Goal: Task Accomplishment & Management: Manage account settings

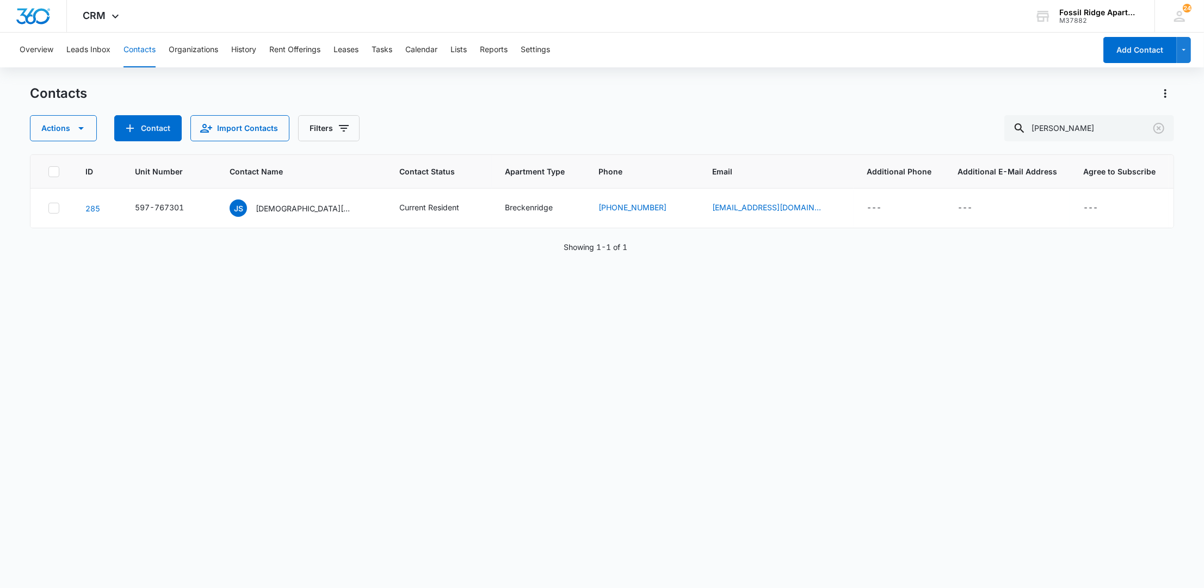
click at [152, 55] on button "Contacts" at bounding box center [139, 50] width 32 height 35
drag, startPoint x: 982, startPoint y: 136, endPoint x: 721, endPoint y: 114, distance: 262.0
click at [726, 115] on div "Actions Contact Import Contacts Filters suarez" at bounding box center [601, 128] width 1143 height 26
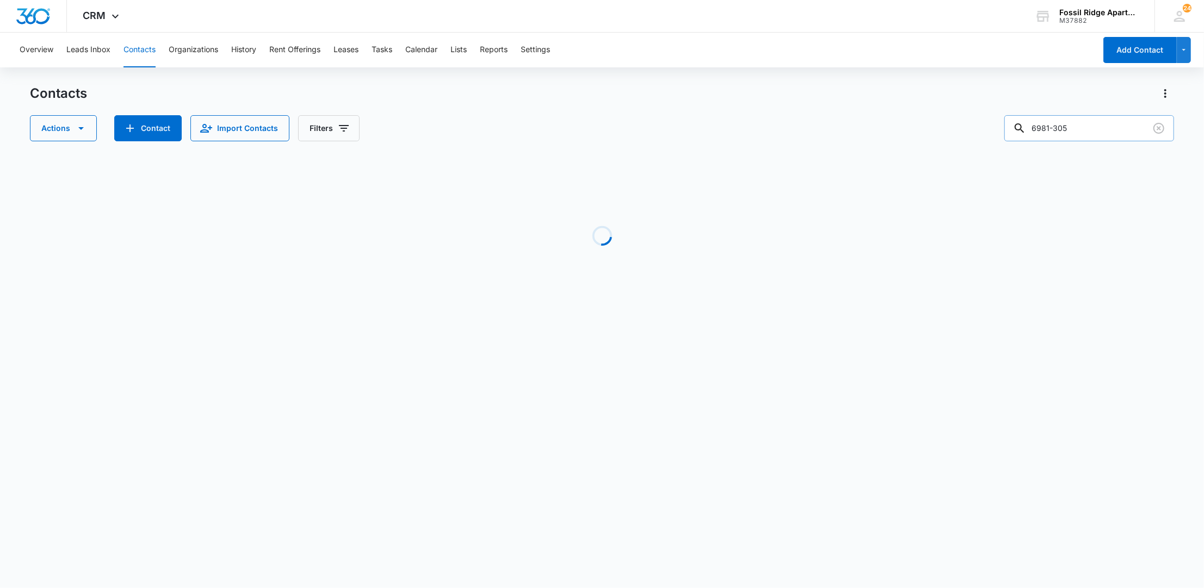
click at [1045, 132] on input "6981-305" at bounding box center [1089, 128] width 170 height 26
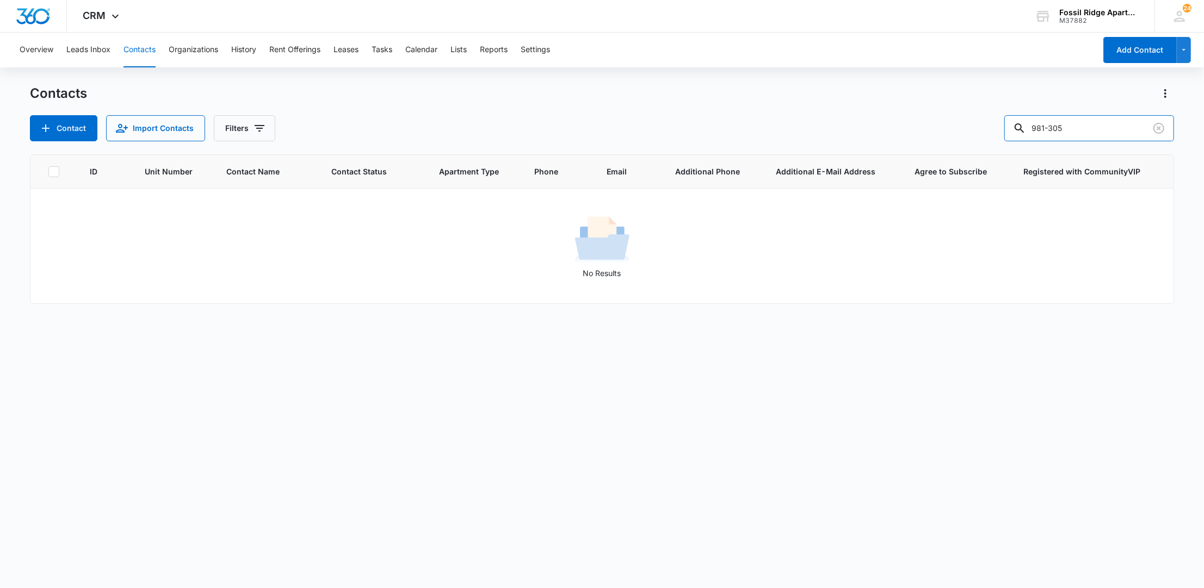
type input "981-305"
click at [144, 45] on button "Contacts" at bounding box center [139, 50] width 32 height 35
click at [1084, 132] on input "981-305" at bounding box center [1089, 128] width 170 height 26
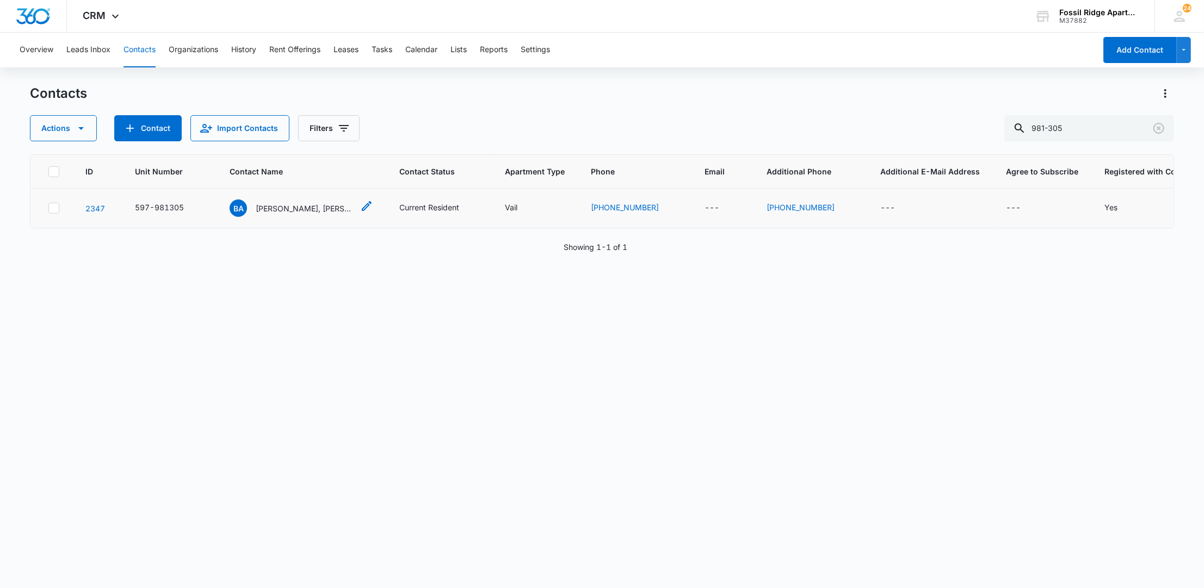
click at [262, 207] on p "Brittany Anderson, Melissa Carpenter" at bounding box center [305, 208] width 98 height 11
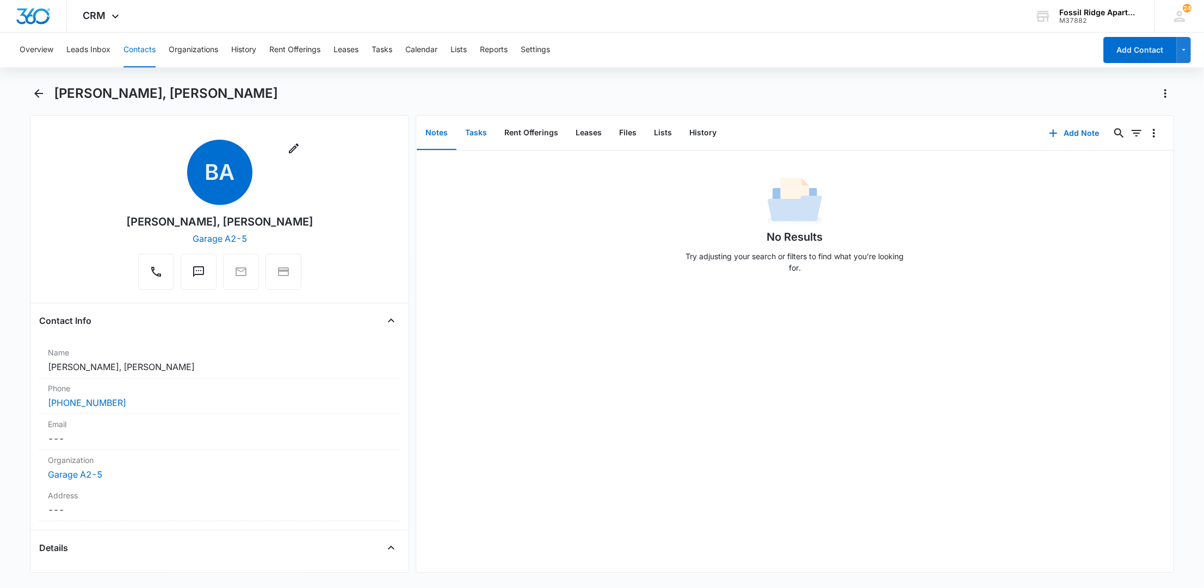
click at [476, 131] on button "Tasks" at bounding box center [475, 133] width 39 height 34
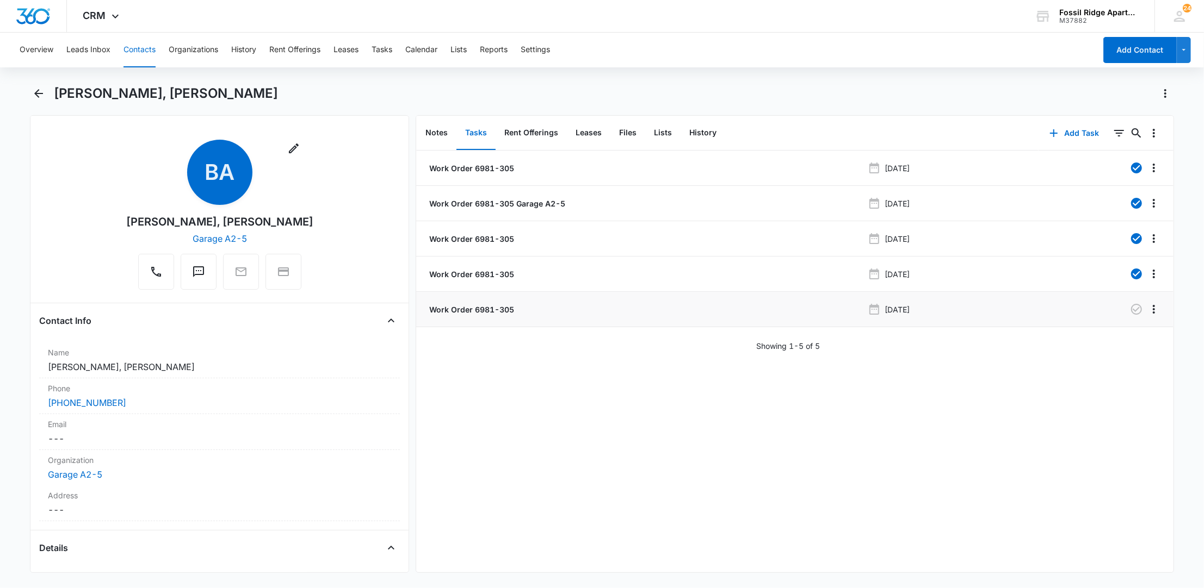
drag, startPoint x: 444, startPoint y: 303, endPoint x: 454, endPoint y: 301, distance: 9.5
click at [444, 303] on li "Work Order 6981-305 Jul 16, 2025" at bounding box center [794, 309] width 757 height 35
click at [470, 313] on p "Work Order 6981-305" at bounding box center [470, 309] width 87 height 11
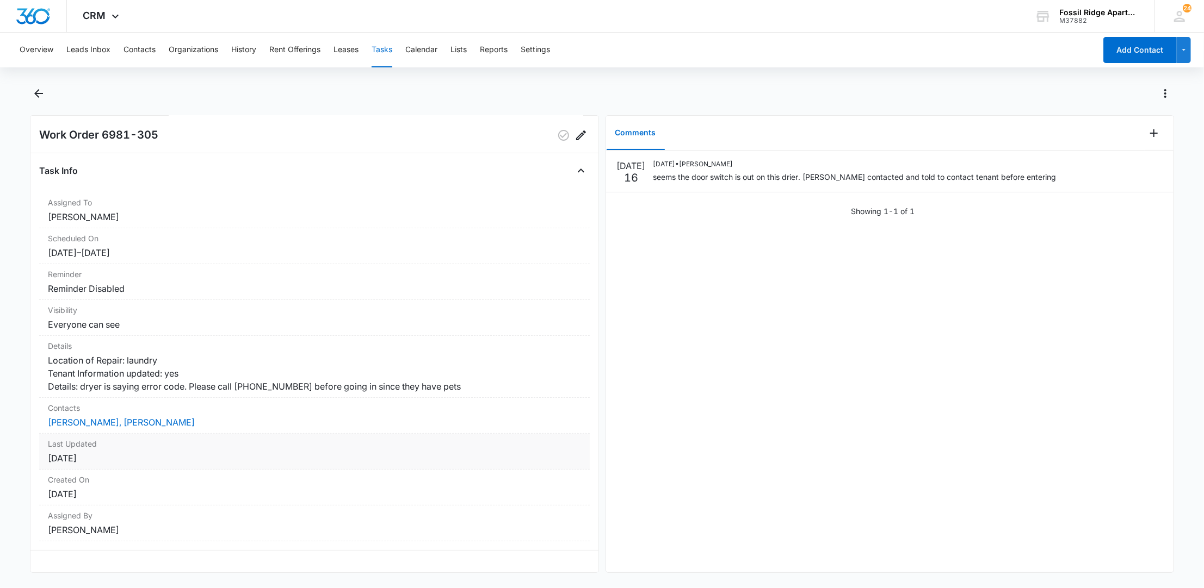
scroll to position [39, 0]
click at [72, 417] on link "Brittany Anderson, Melissa Carpenter" at bounding box center [121, 422] width 147 height 11
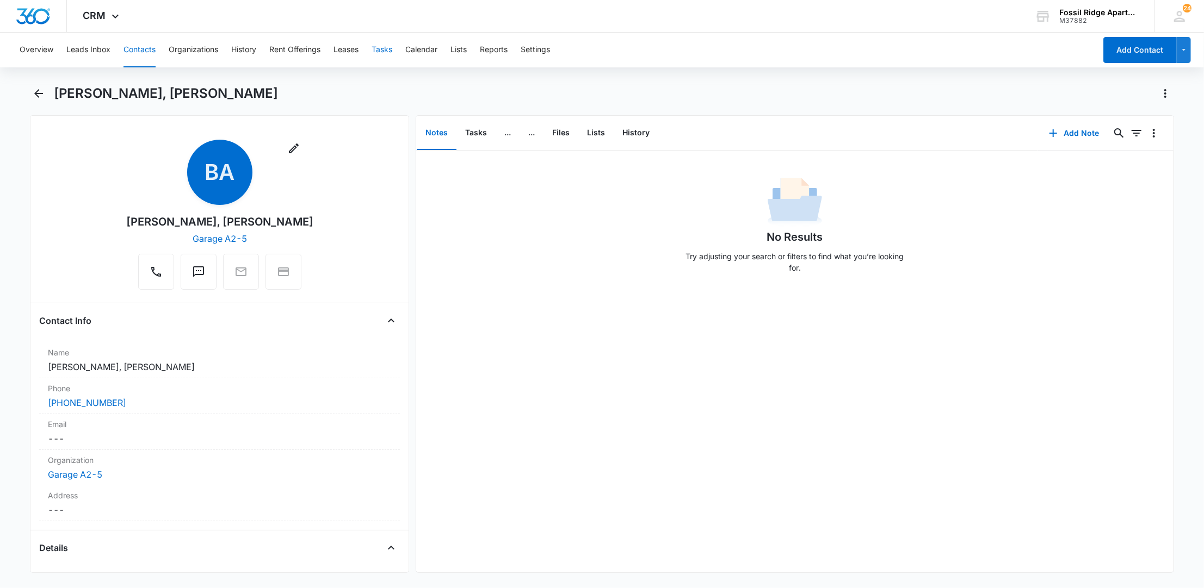
drag, startPoint x: 389, startPoint y: 53, endPoint x: 383, endPoint y: 55, distance: 6.4
click at [388, 53] on button "Tasks" at bounding box center [381, 50] width 21 height 35
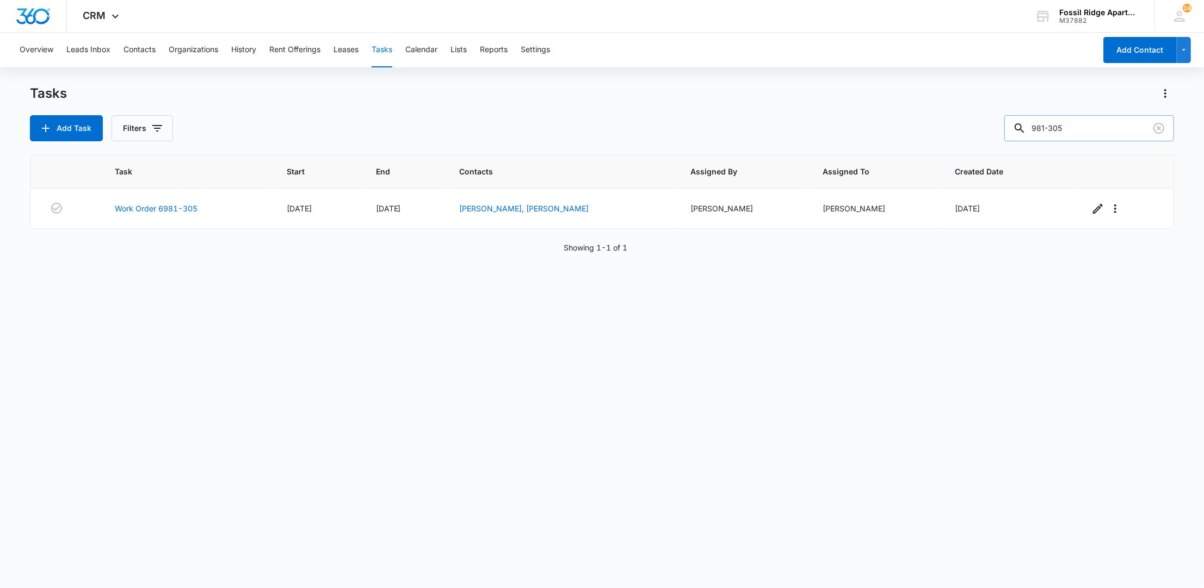
click at [1104, 125] on input "981-305" at bounding box center [1089, 128] width 170 height 26
type input "9"
type input "990-304"
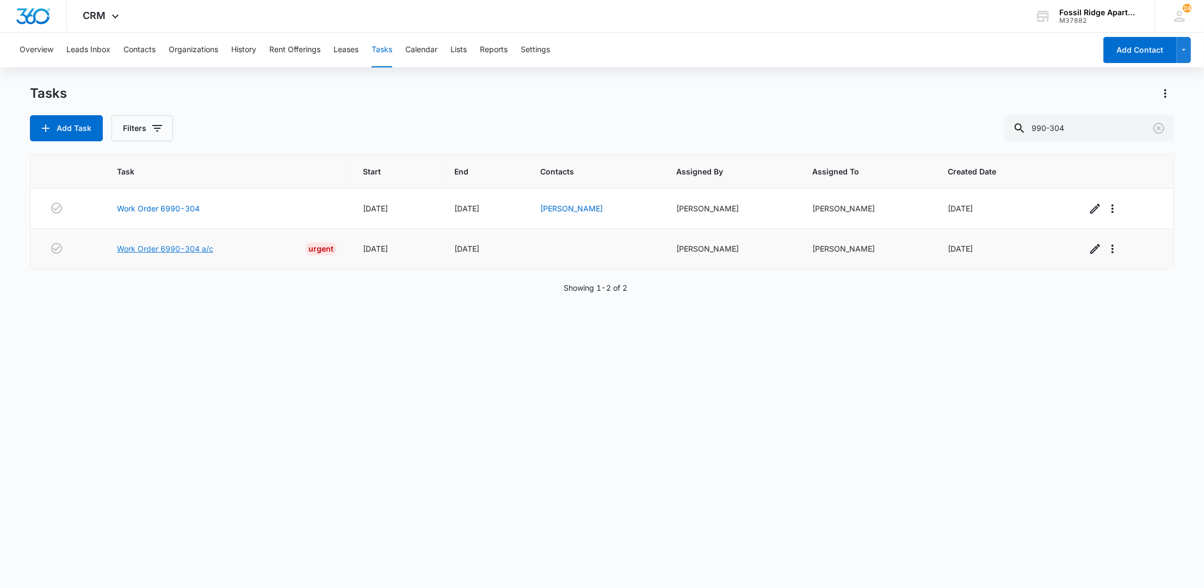
click at [177, 250] on link "Work Order 6990-304 a/c" at bounding box center [165, 248] width 96 height 11
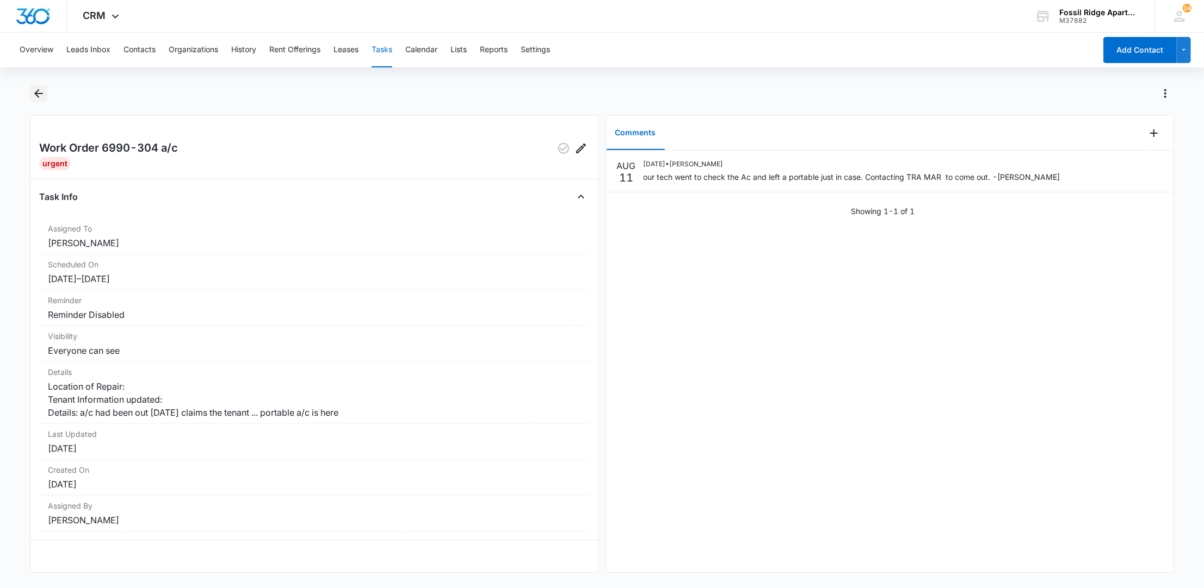
click at [36, 88] on icon "Back" at bounding box center [38, 93] width 13 height 13
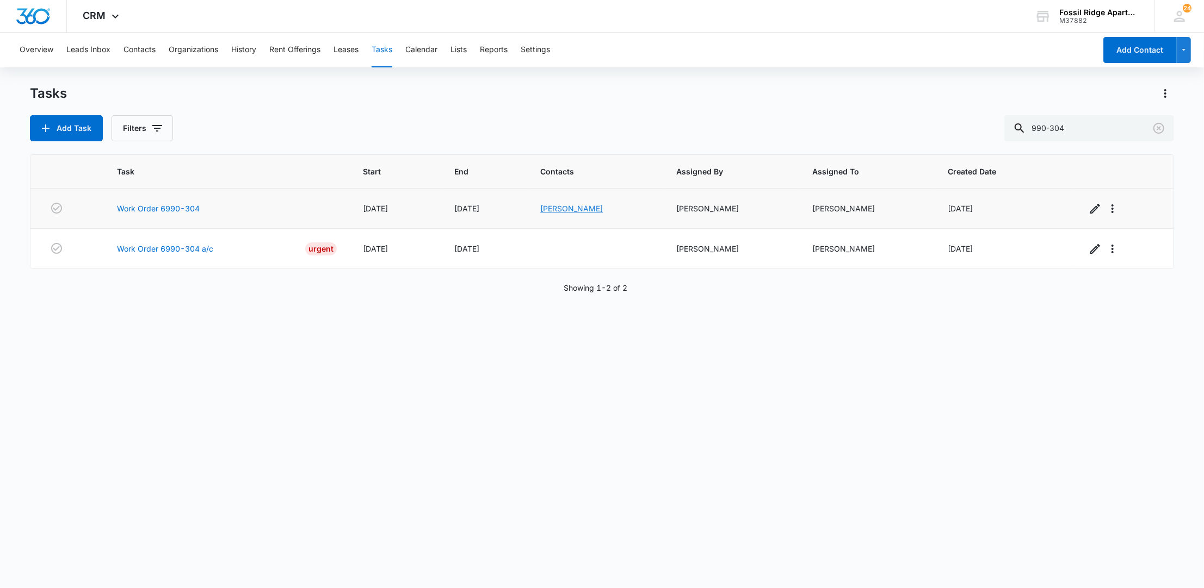
click at [562, 207] on link "[PERSON_NAME]" at bounding box center [571, 208] width 63 height 9
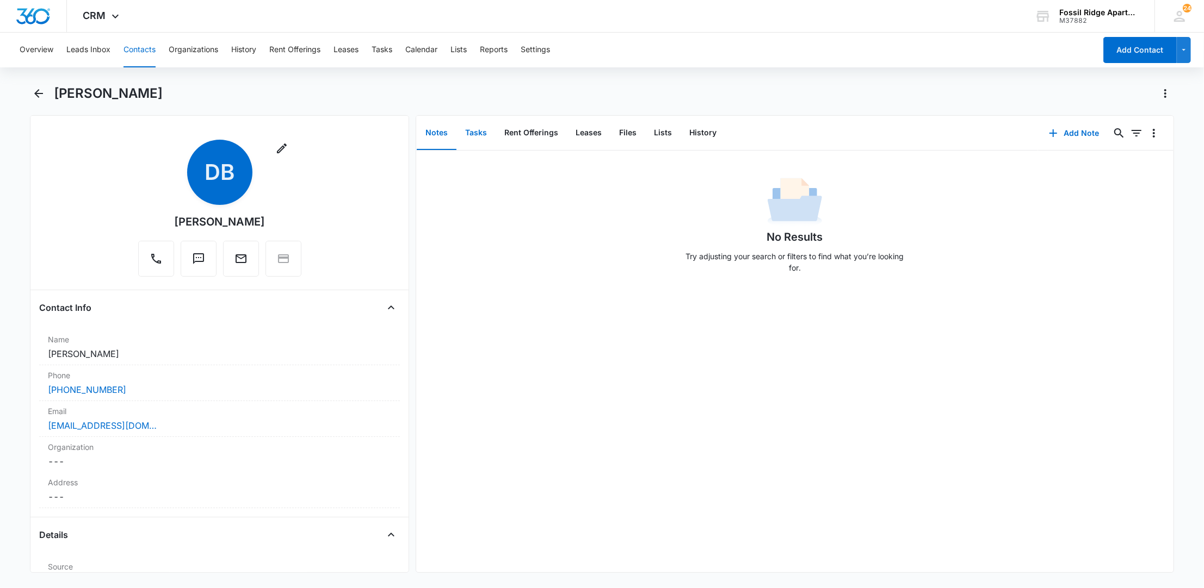
click at [480, 135] on button "Tasks" at bounding box center [475, 133] width 39 height 34
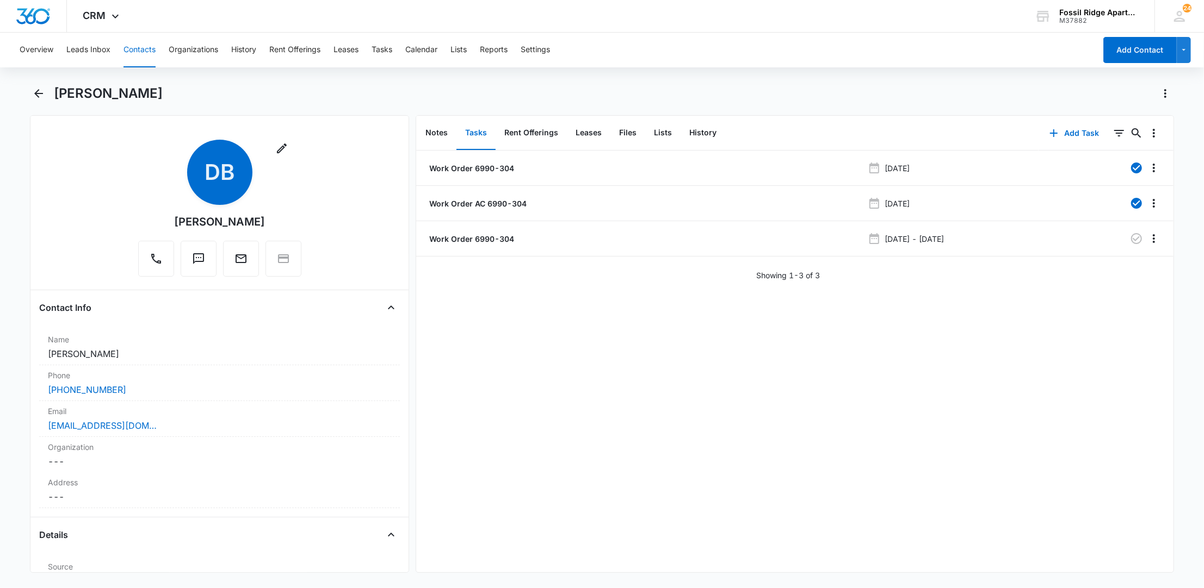
drag, startPoint x: 445, startPoint y: 234, endPoint x: 492, endPoint y: 259, distance: 53.5
click at [447, 235] on p "Work Order 6990-304" at bounding box center [470, 238] width 87 height 11
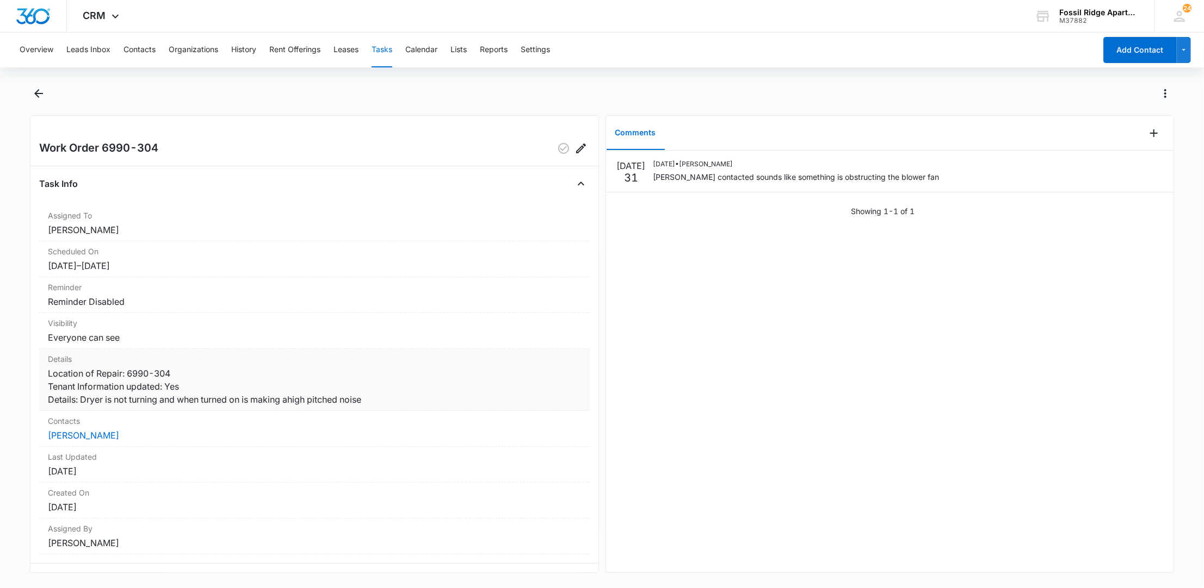
drag, startPoint x: 373, startPoint y: 402, endPoint x: 46, endPoint y: 377, distance: 327.9
click at [46, 377] on div "Details Location of Repair: 6990-304 Tenant Information updated: Yes Details: D…" at bounding box center [314, 380] width 550 height 62
click at [387, 406] on dd "Location of Repair: 6990-304 Tenant Information updated: Yes Details: Dryer is …" at bounding box center [314, 386] width 532 height 39
drag, startPoint x: 374, startPoint y: 401, endPoint x: 48, endPoint y: 375, distance: 327.4
click at [48, 375] on dd "Location of Repair: 6990-304 Tenant Information updated: Yes Details: Dryer is …" at bounding box center [314, 386] width 532 height 39
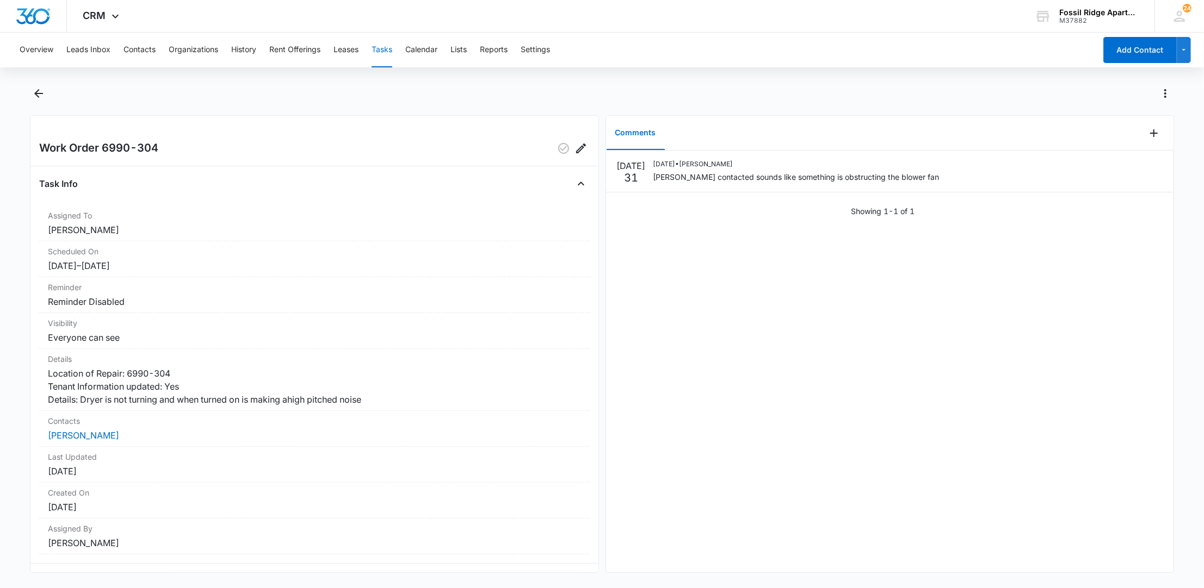
click at [710, 335] on div "JUL 31 07/31/2025 • Colton Loe manweiler contacted sounds like something is obs…" at bounding box center [889, 362] width 567 height 422
drag, startPoint x: 364, startPoint y: 406, endPoint x: 42, endPoint y: 377, distance: 323.3
click at [42, 377] on div "Details Location of Repair: 6990-304 Tenant Information updated: Yes Details: D…" at bounding box center [314, 380] width 550 height 62
drag, startPoint x: 381, startPoint y: 423, endPoint x: 467, endPoint y: 440, distance: 87.1
click at [386, 411] on div "Details Location of Repair: 6990-304 Tenant Information updated: Yes Details: D…" at bounding box center [314, 380] width 550 height 62
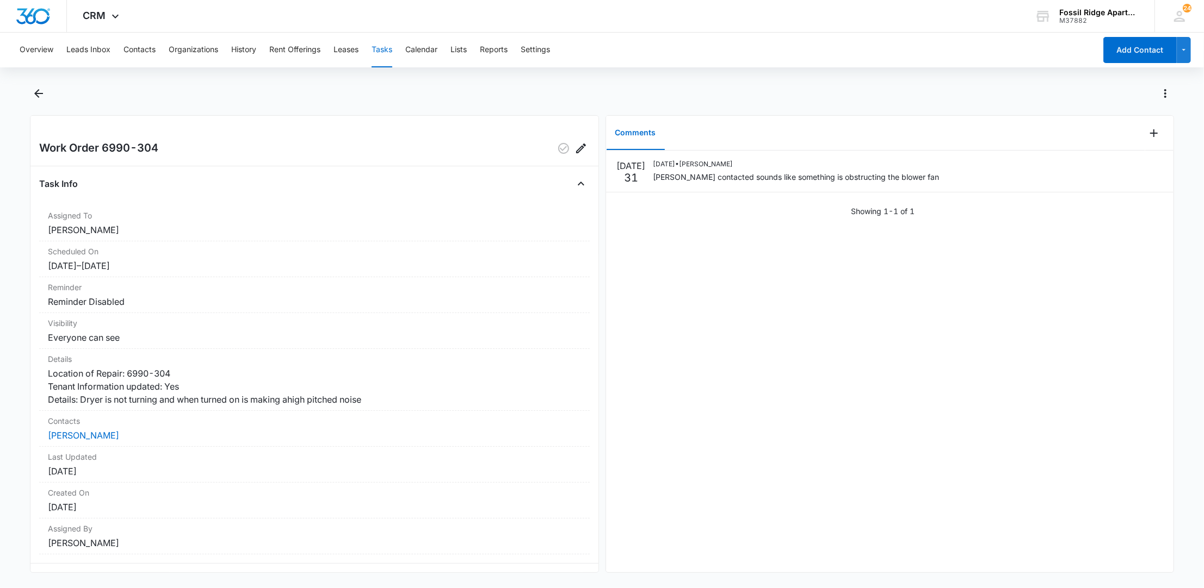
click at [116, 49] on div "Overview Leads Inbox Contacts Organizations History Rent Offerings Leases Tasks…" at bounding box center [554, 50] width 1082 height 35
click at [135, 46] on button "Contacts" at bounding box center [139, 50] width 32 height 35
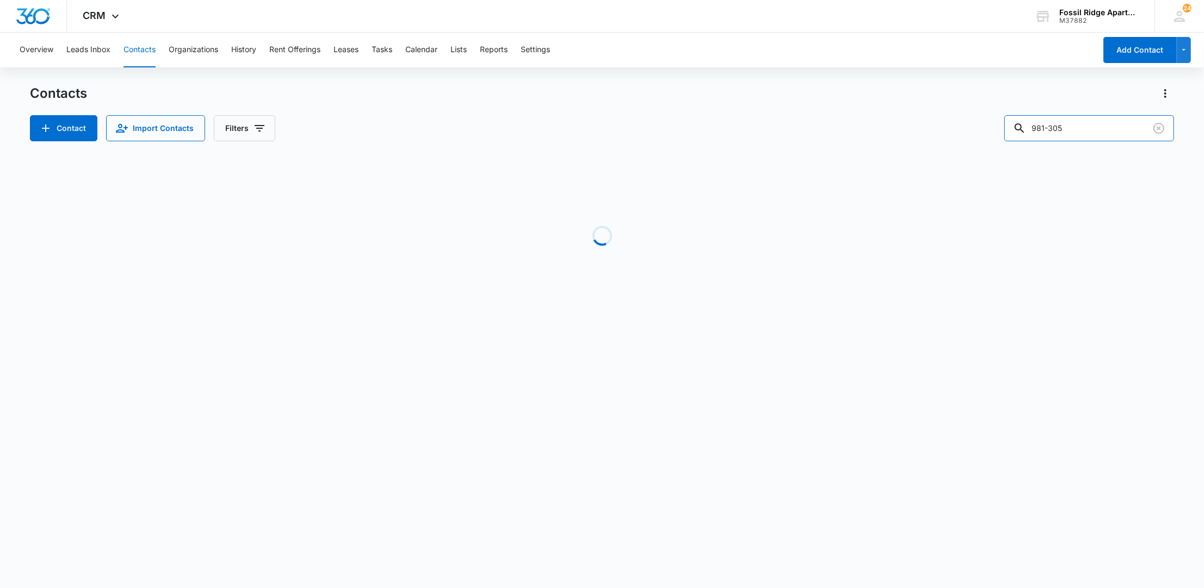
drag, startPoint x: 1043, startPoint y: 128, endPoint x: 879, endPoint y: 120, distance: 163.9
click at [891, 126] on div "Contact Import Contacts Filters 981-305" at bounding box center [601, 128] width 1143 height 26
type input "\"
type input "7"
type input "970-817-4802"
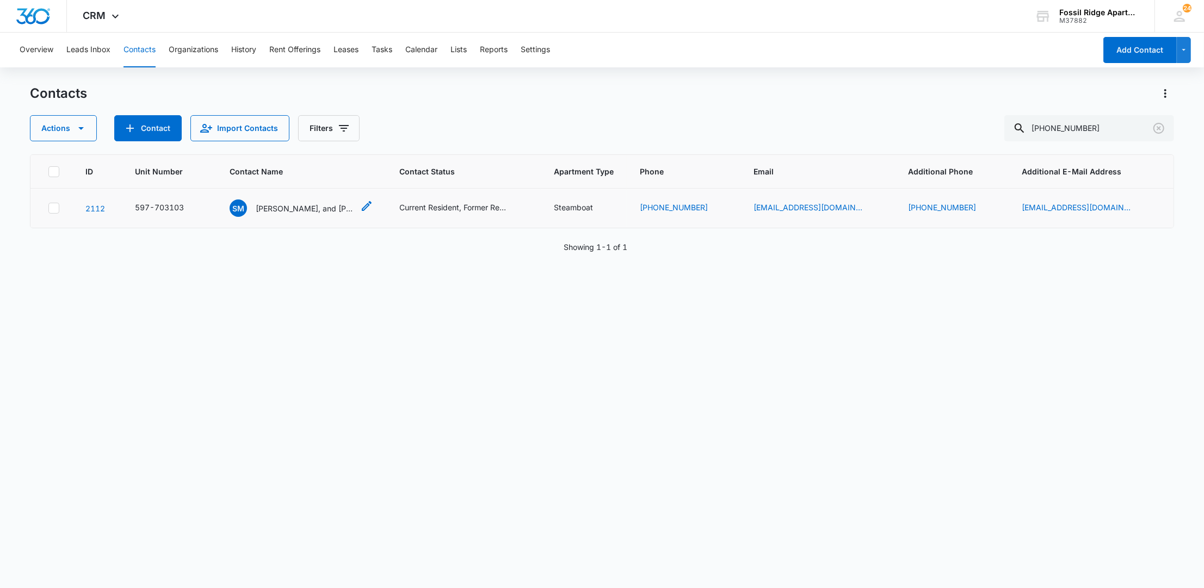
click at [292, 212] on p "Shannon, Michael, Daniel, and Michael Jr. Proietti" at bounding box center [305, 208] width 98 height 11
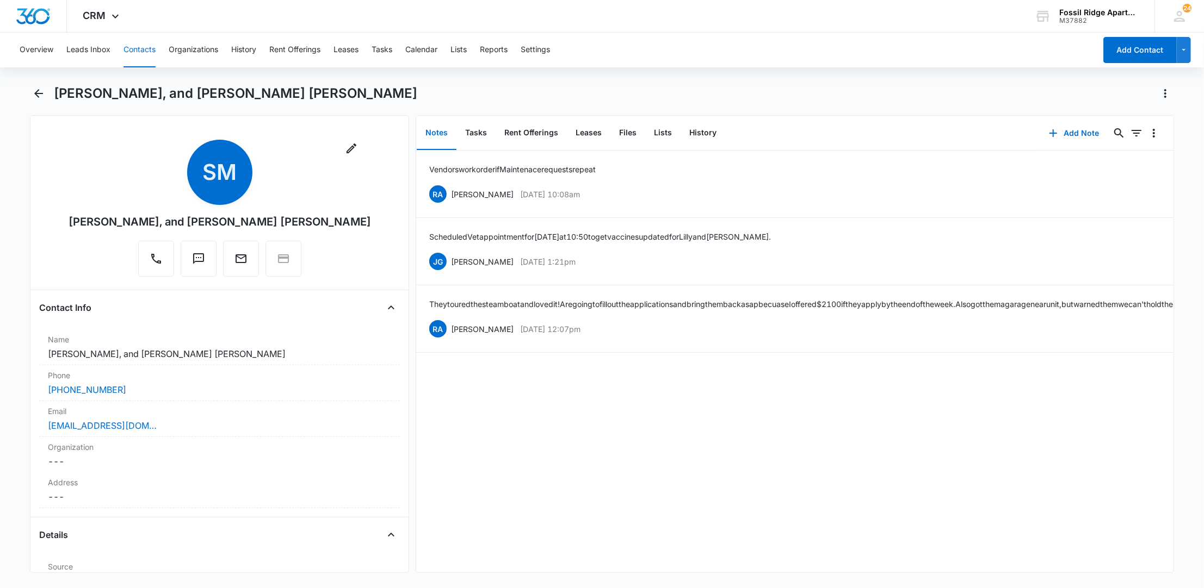
drag, startPoint x: 140, startPoint y: 50, endPoint x: 153, endPoint y: 46, distance: 13.8
click at [140, 48] on button "Contacts" at bounding box center [139, 50] width 32 height 35
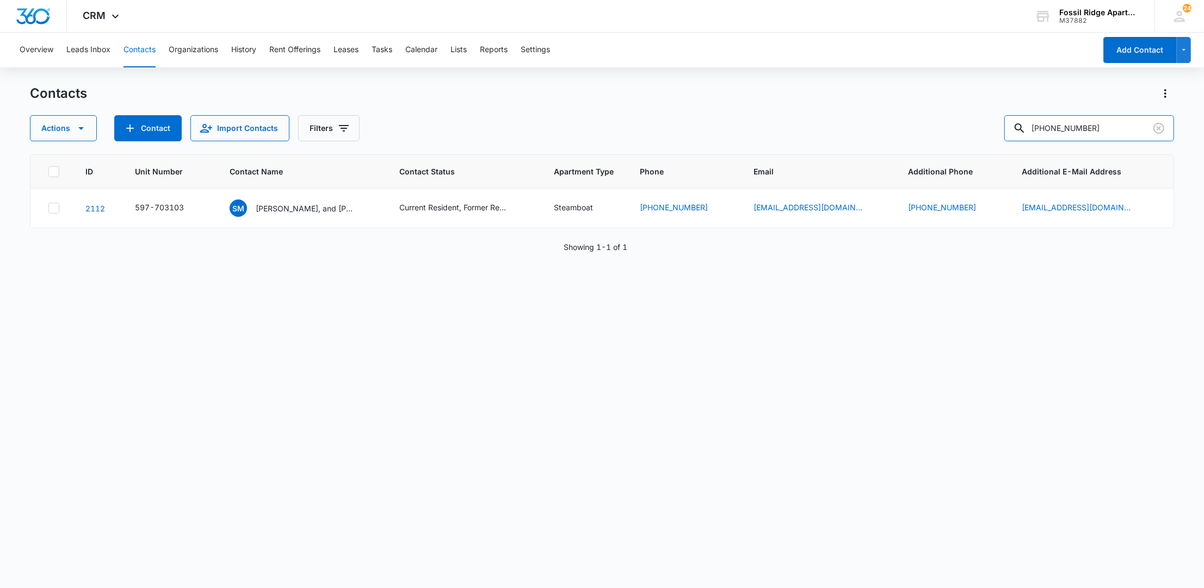
drag, startPoint x: 906, startPoint y: 127, endPoint x: 692, endPoint y: 128, distance: 213.7
click at [712, 132] on div "Actions Contact Import Contacts Filters 970-817-4802" at bounding box center [601, 128] width 1143 height 26
type input "9"
type input "Starkey"
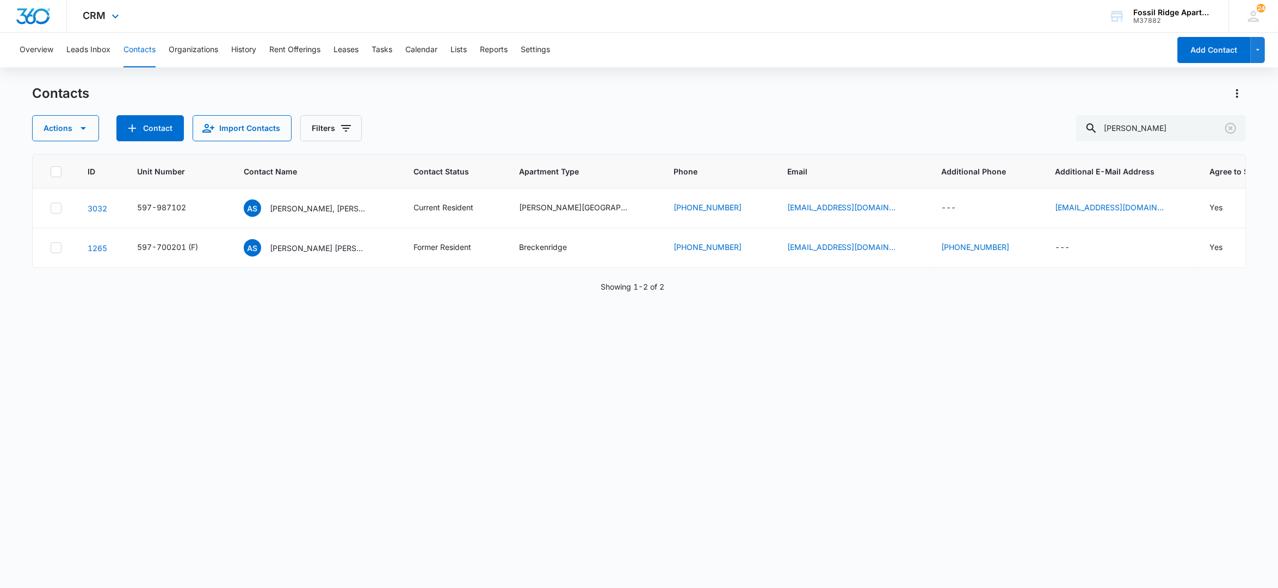
click at [497, 11] on div "CRM Apps Reputation Websites Forms CRM Email Social POS Content Ads Intelligenc…" at bounding box center [639, 16] width 1278 height 33
drag, startPoint x: 1163, startPoint y: 128, endPoint x: 1097, endPoint y: 152, distance: 70.0
click at [1099, 152] on div "Contacts Actions Contact Import Contacts Filters Starkey ID Unit Number Contact…" at bounding box center [639, 336] width 1214 height 503
type input "Watkins"
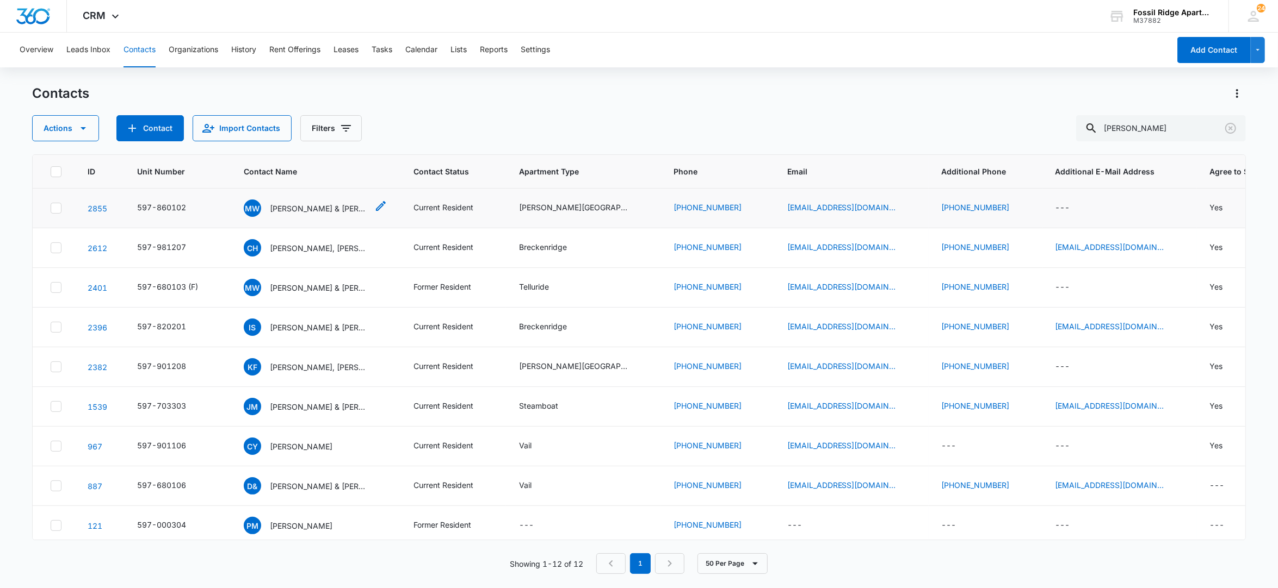
click at [294, 208] on p "Micheal Watkins & Madison Larson" at bounding box center [319, 208] width 98 height 11
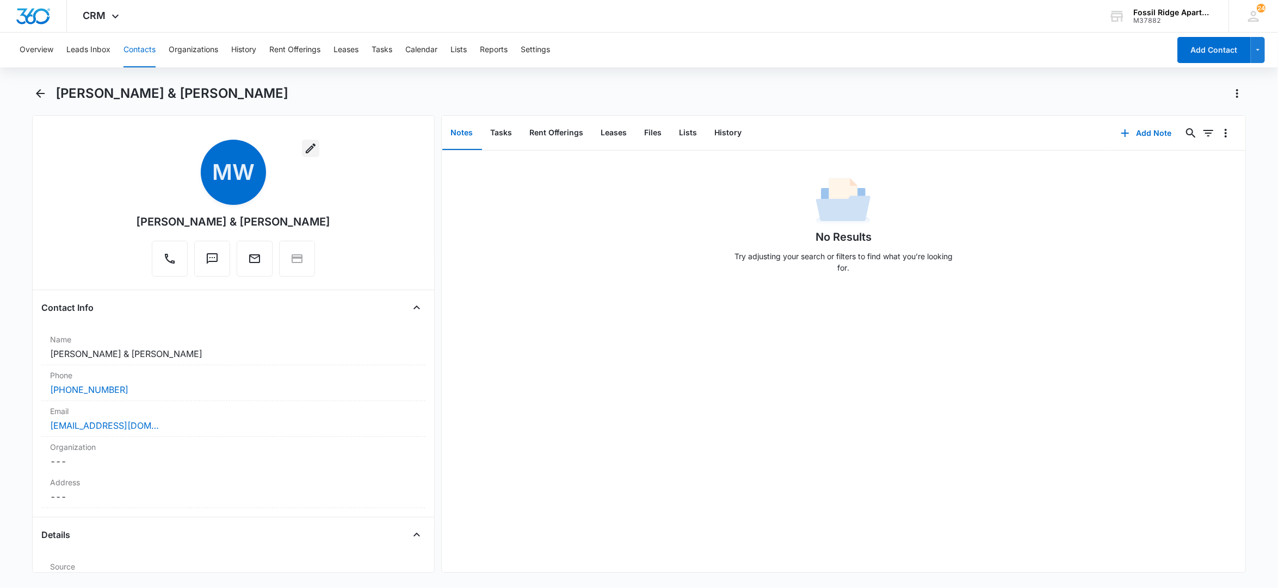
click at [304, 148] on icon "button" at bounding box center [310, 148] width 13 height 13
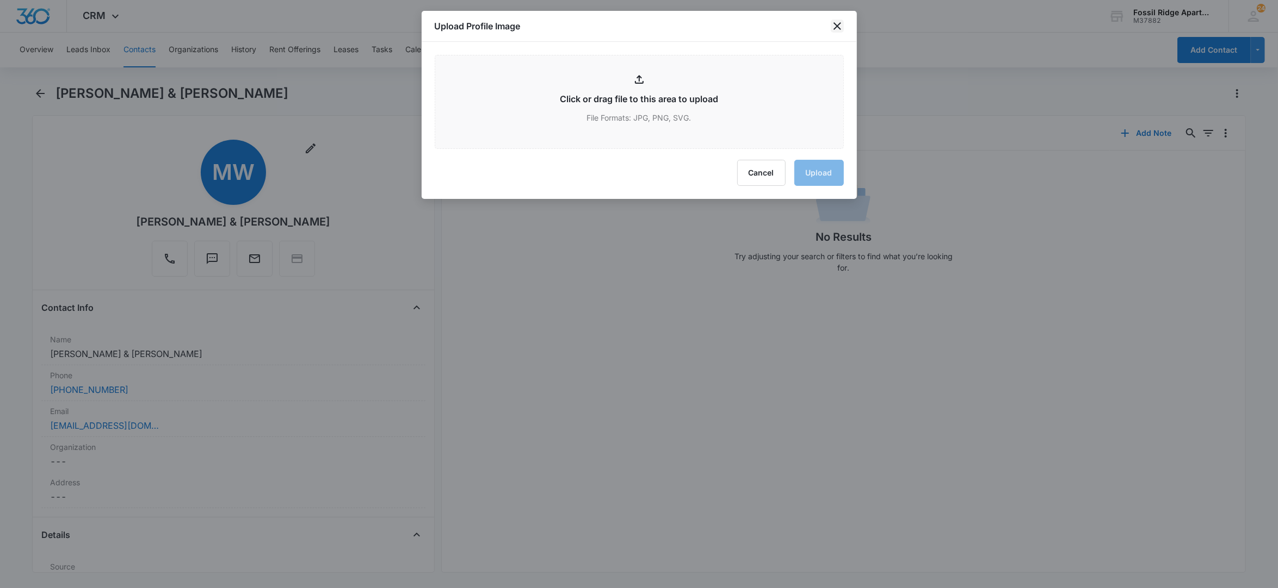
click at [832, 22] on icon "close" at bounding box center [836, 26] width 13 height 13
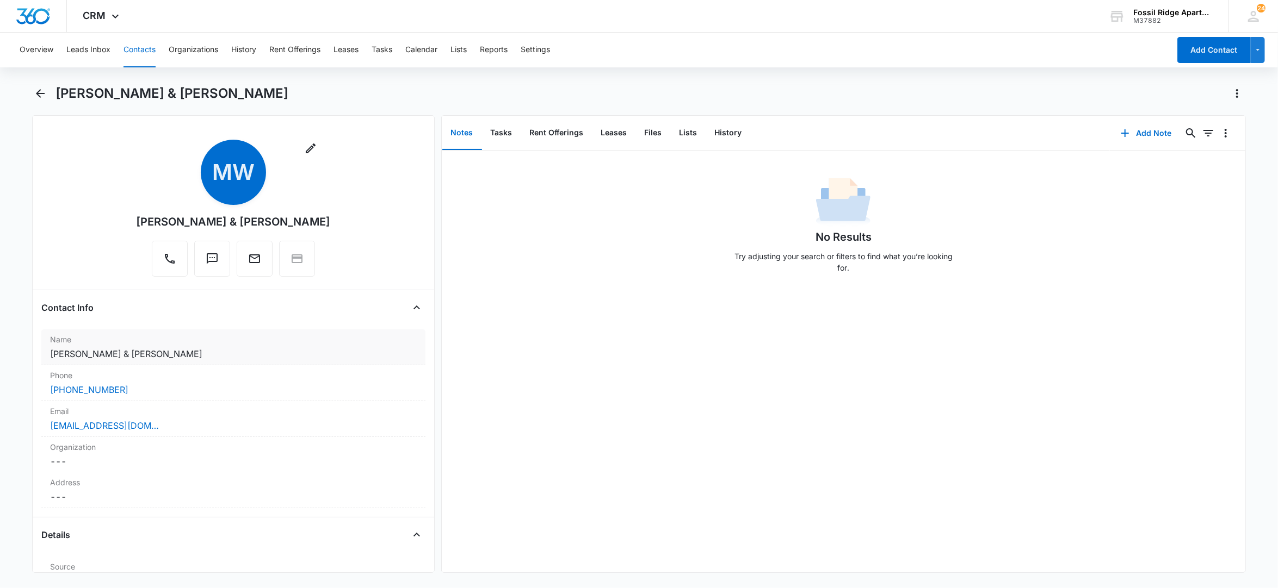
click at [153, 340] on label "Name" at bounding box center [233, 339] width 367 height 11
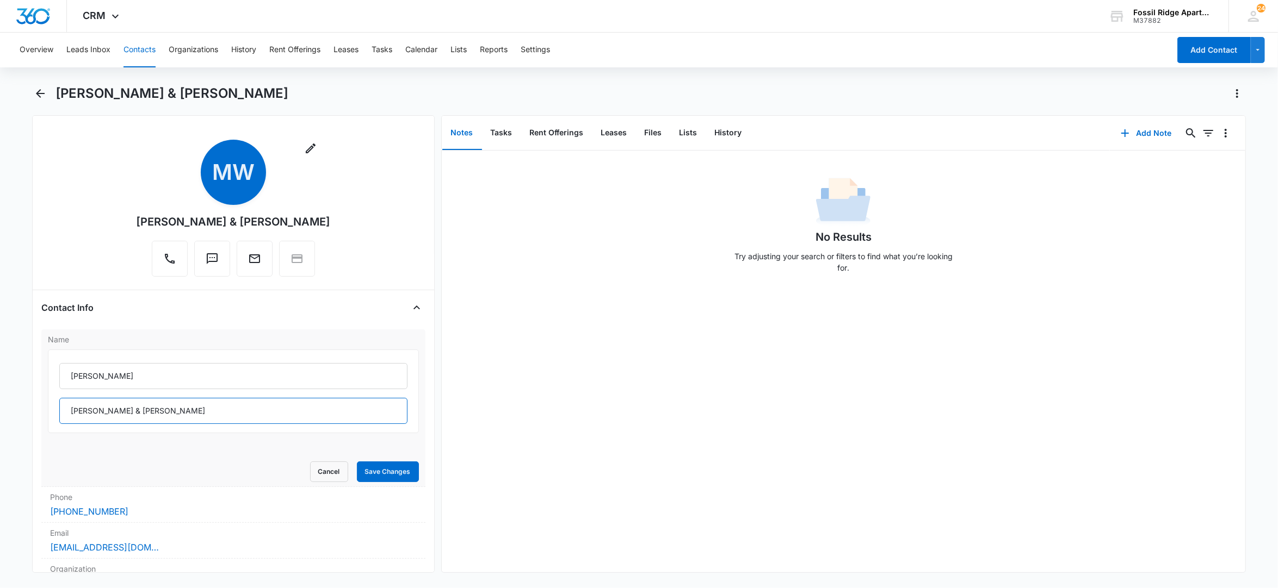
drag, startPoint x: 176, startPoint y: 412, endPoint x: 103, endPoint y: 414, distance: 72.9
click at [103, 414] on input "Watkins & Madison Larson" at bounding box center [233, 411] width 348 height 26
drag, startPoint x: 109, startPoint y: 411, endPoint x: 53, endPoint y: 414, distance: 56.7
click at [53, 414] on div "Micheal Watkins" at bounding box center [233, 392] width 371 height 84
type input "Watkins"
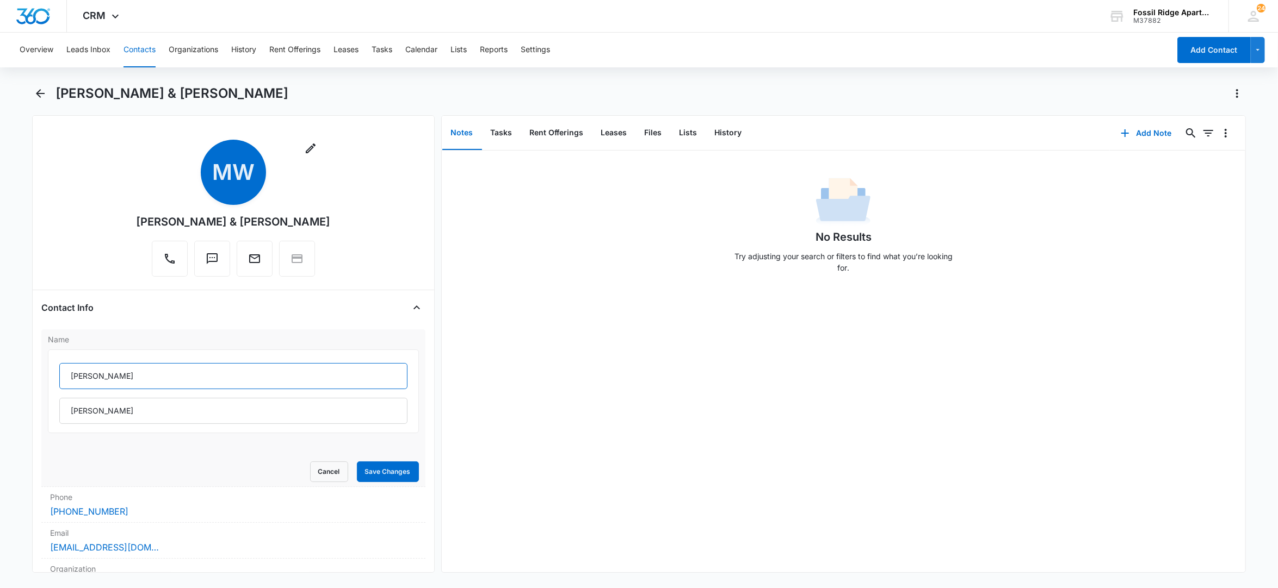
drag, startPoint x: 138, startPoint y: 366, endPoint x: 141, endPoint y: 376, distance: 10.8
click at [138, 368] on input "Micheal" at bounding box center [233, 376] width 348 height 26
paste input "Watkins"
type input "Micheal Watkins"
drag, startPoint x: 59, startPoint y: 410, endPoint x: 36, endPoint y: 411, distance: 23.4
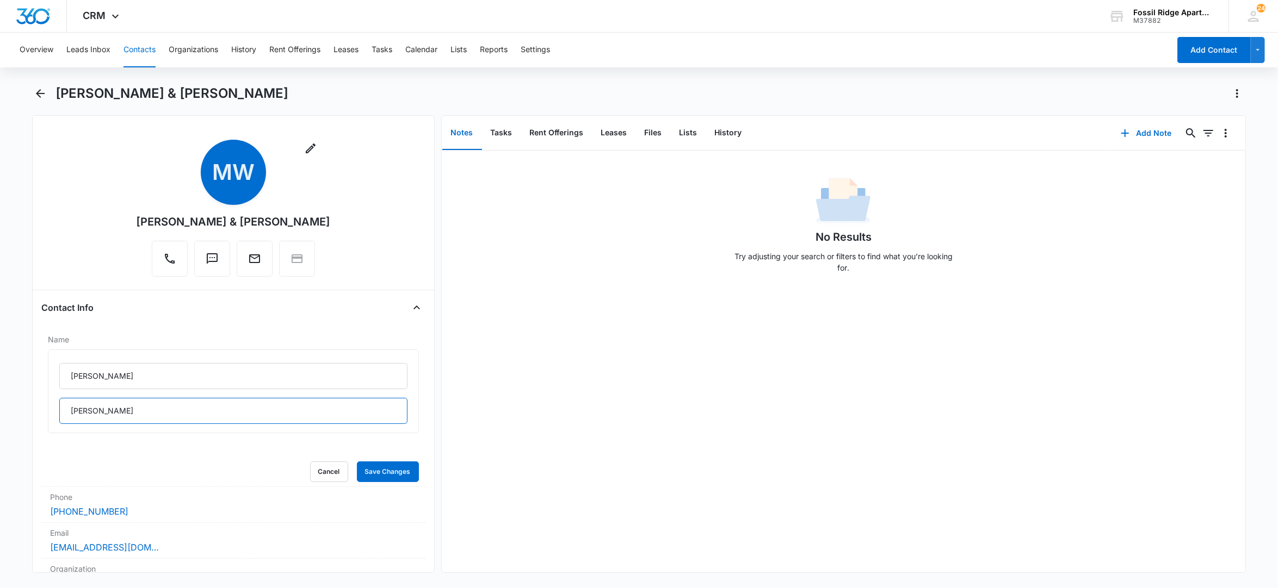
click at [36, 412] on div "Remove MW Micheal Watkins & Madison Larson Contact Info Name Micheal Watkins Wa…" at bounding box center [233, 344] width 402 height 458
click at [118, 418] on input "text" at bounding box center [233, 411] width 348 height 26
paste input "Watkins"
type input "Watkins"
drag, startPoint x: 146, startPoint y: 380, endPoint x: 99, endPoint y: 394, distance: 49.5
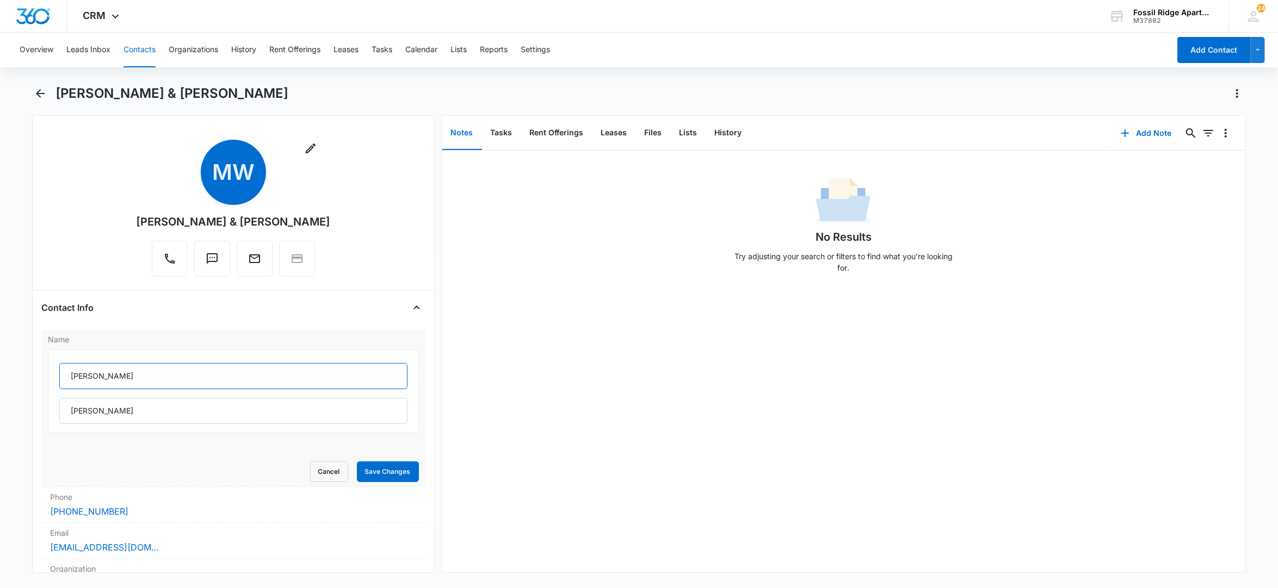
click at [99, 394] on div "Micheal Watkins Watkins" at bounding box center [233, 393] width 348 height 61
type input "Micheal"
click at [396, 475] on button "Save Changes" at bounding box center [388, 472] width 62 height 21
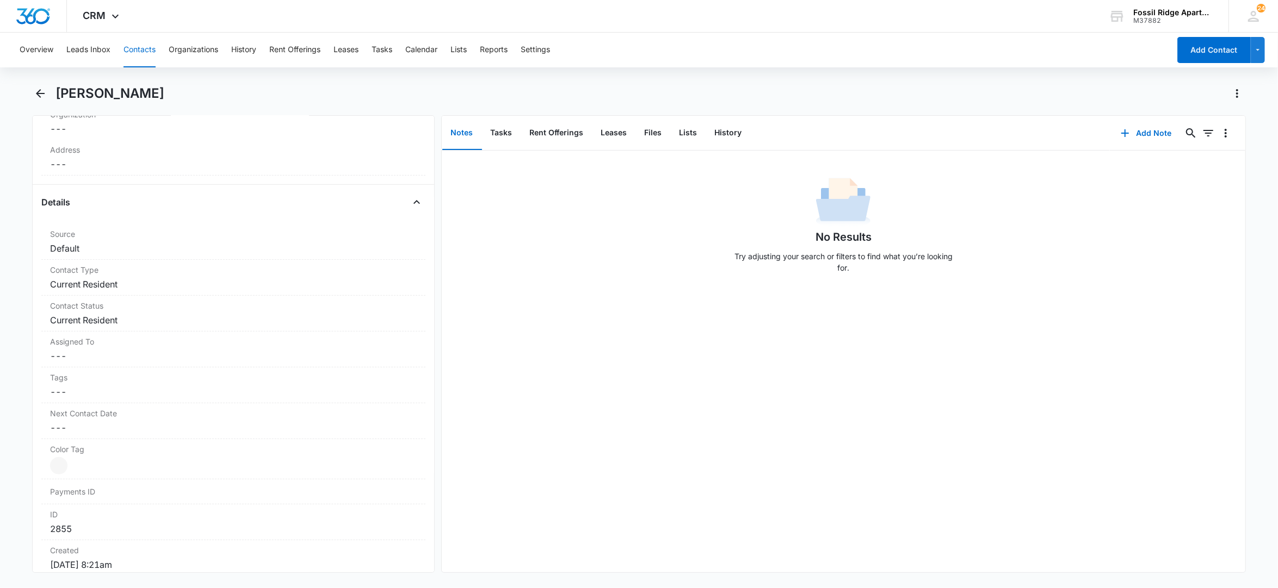
scroll to position [559, 0]
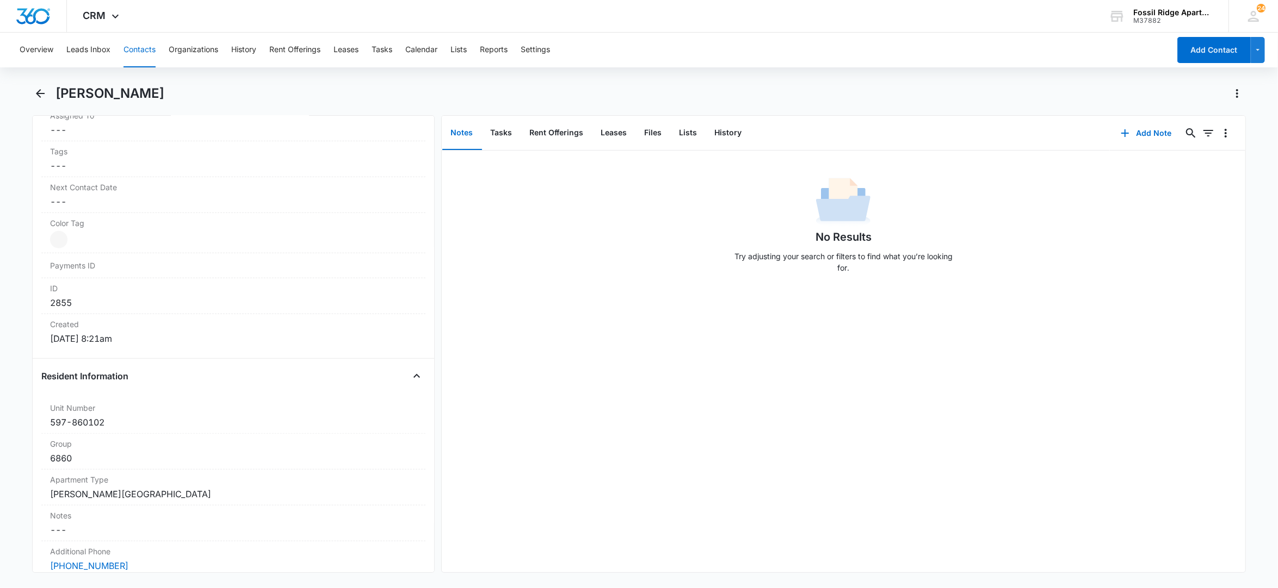
click at [373, 48] on div "Overview Leads Inbox Contacts Organizations History Rent Offerings Leases Tasks…" at bounding box center [591, 50] width 1156 height 35
click at [382, 47] on button "Tasks" at bounding box center [381, 50] width 21 height 35
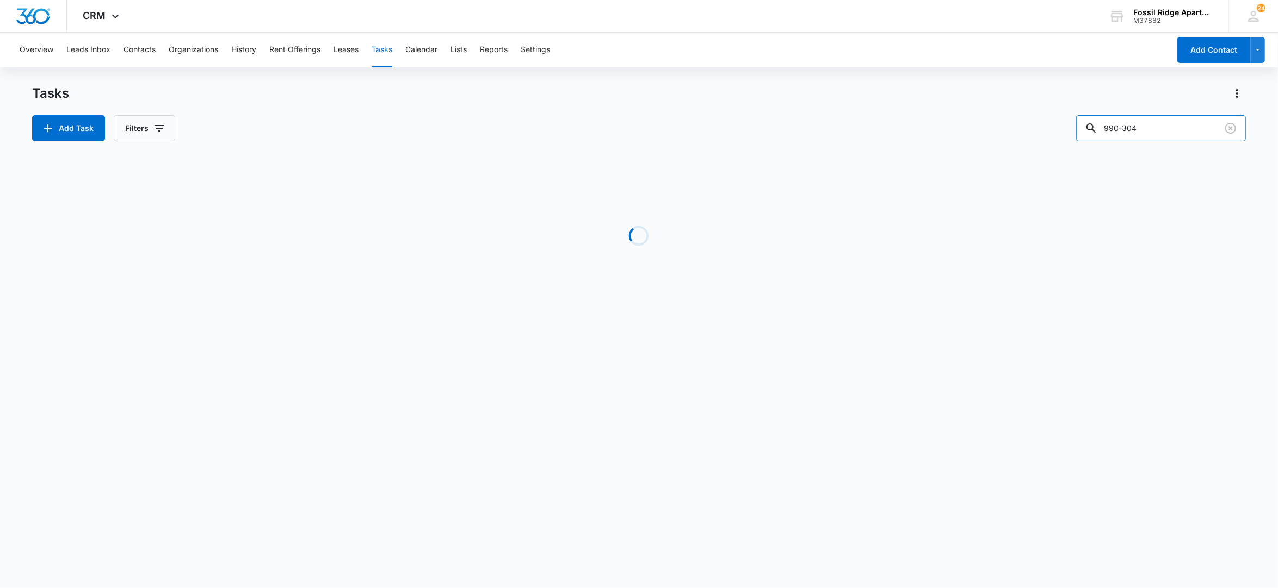
drag, startPoint x: 1162, startPoint y: 131, endPoint x: 901, endPoint y: 116, distance: 261.5
click at [915, 122] on div "Add Task Filters 990-304" at bounding box center [639, 128] width 1214 height 26
click at [1126, 126] on input "990-204" at bounding box center [1161, 128] width 170 height 26
type input "900-204"
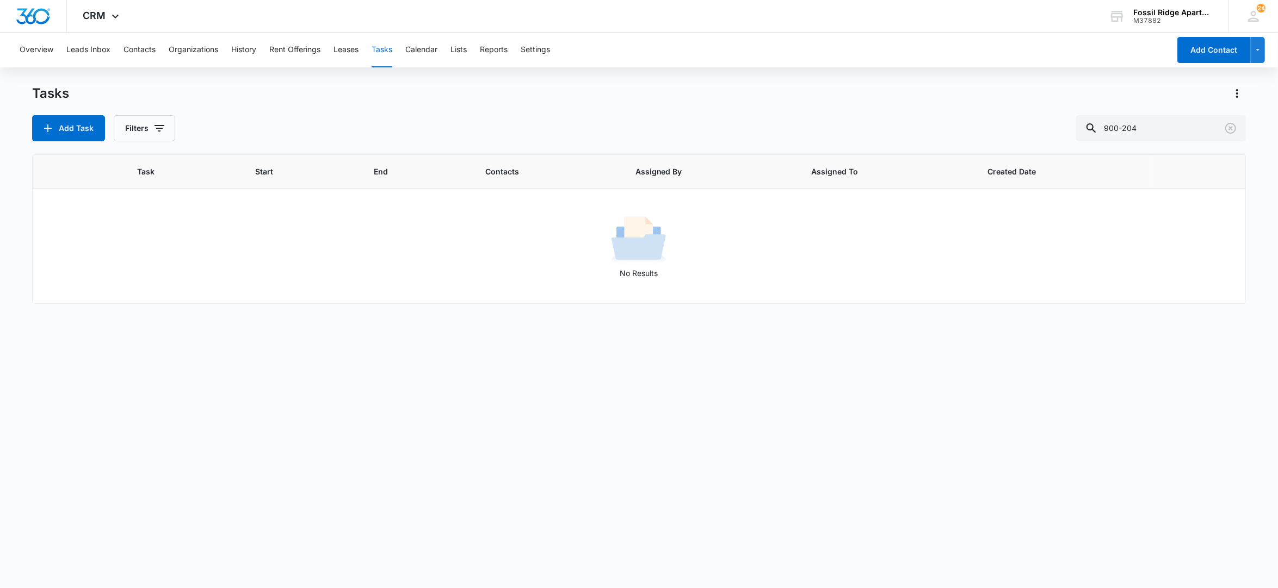
click at [1164, 114] on div "Tasks Add Task Filters 900-204" at bounding box center [639, 113] width 1214 height 57
click at [1163, 133] on input "900-204" at bounding box center [1161, 128] width 170 height 26
click at [148, 52] on button "Contacts" at bounding box center [139, 50] width 32 height 35
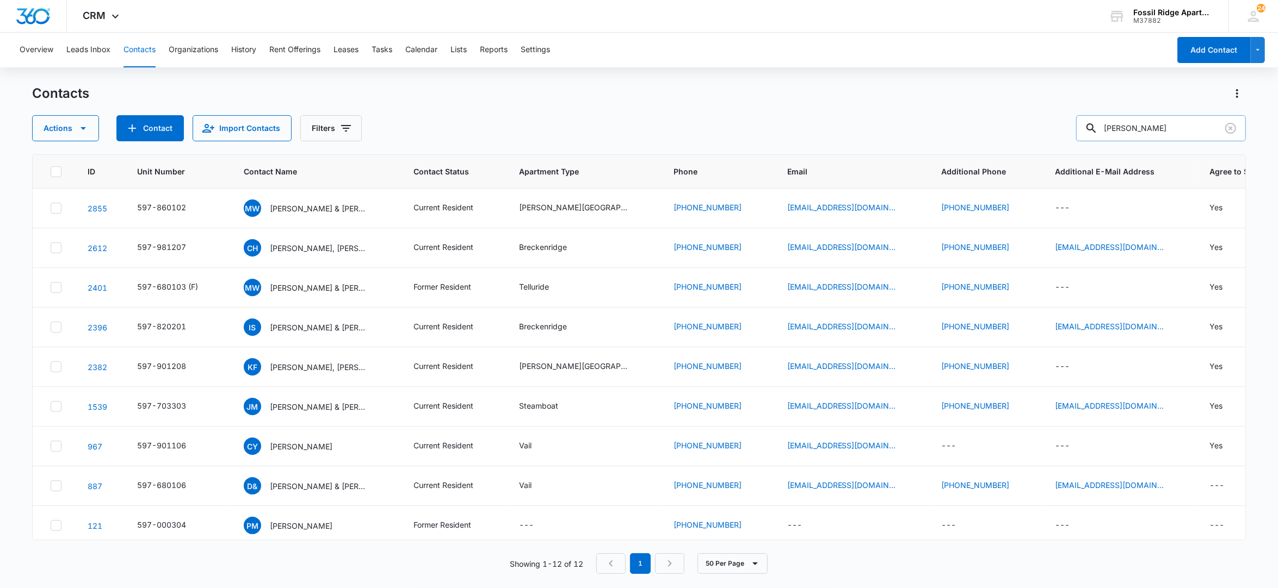
click at [1167, 133] on input "Watkins" at bounding box center [1161, 128] width 170 height 26
drag, startPoint x: 925, startPoint y: 114, endPoint x: 921, endPoint y: 104, distance: 10.3
click at [923, 115] on div "Actions Contact Import Contacts Filters Watkins" at bounding box center [639, 128] width 1214 height 26
click at [381, 46] on button "Tasks" at bounding box center [381, 50] width 21 height 35
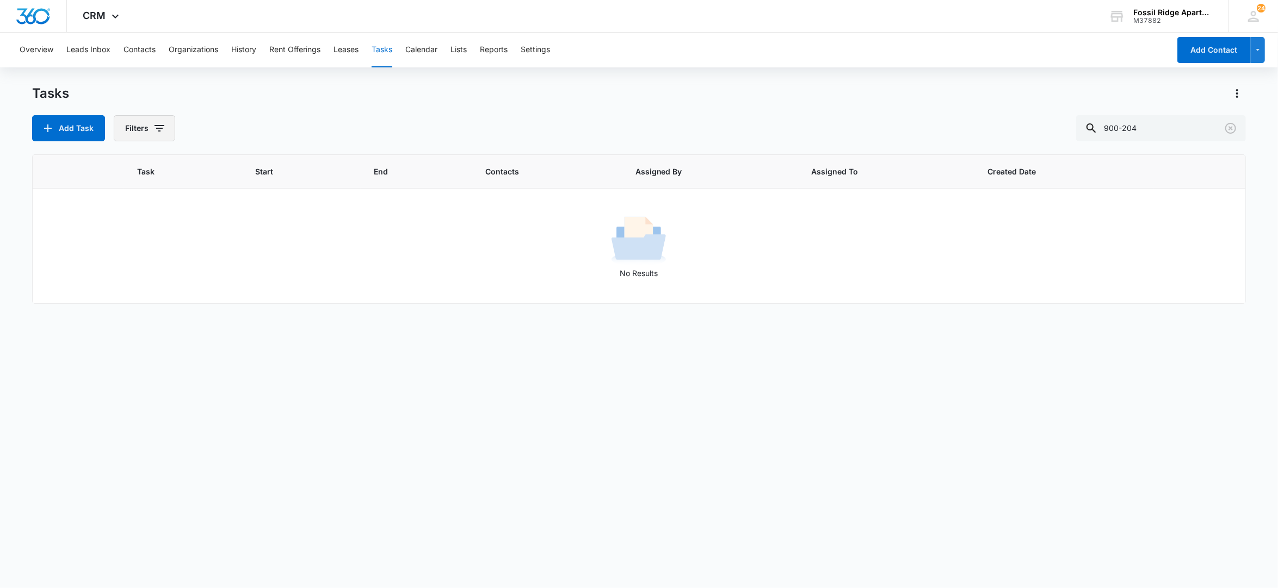
click at [151, 129] on button "Filters" at bounding box center [144, 128] width 61 height 26
click at [170, 260] on label "Complete" at bounding box center [189, 258] width 125 height 11
click at [127, 259] on input "Complete" at bounding box center [127, 258] width 1 height 1
radio input "false"
radio input "true"
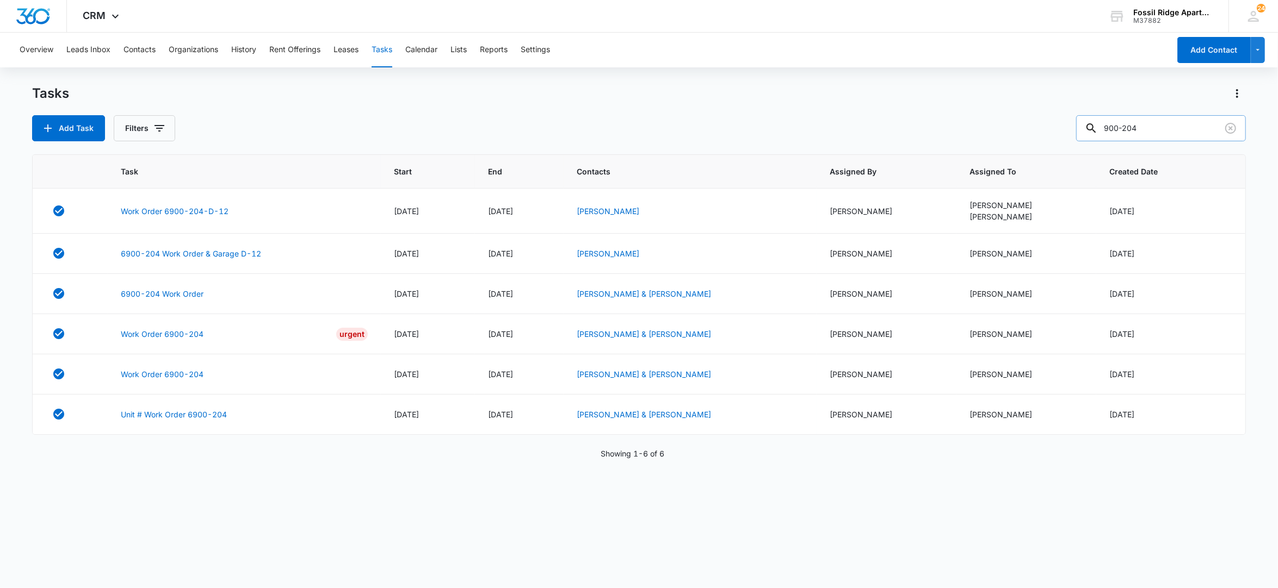
click at [1176, 135] on input "900-204" at bounding box center [1161, 128] width 170 height 26
click at [767, 110] on div "Tasks Add Task Filters 900-204" at bounding box center [639, 113] width 1214 height 57
click at [1181, 133] on input "900-204" at bounding box center [1161, 128] width 170 height 26
click at [166, 336] on link "Work Order 6900-204" at bounding box center [162, 333] width 83 height 11
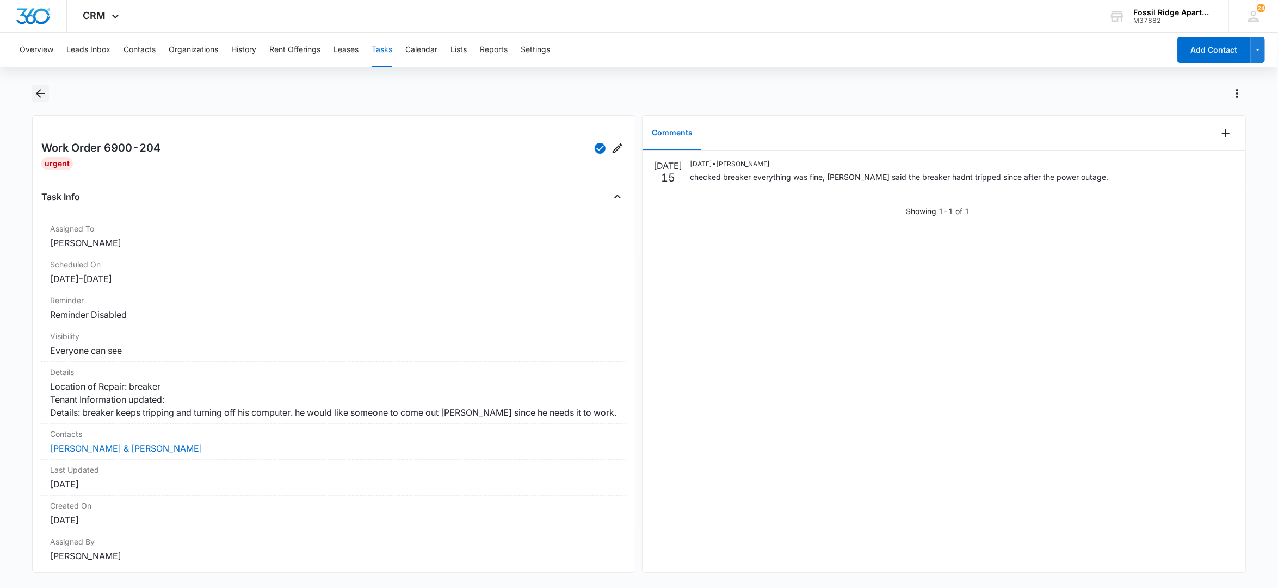
click at [41, 95] on icon "Back" at bounding box center [40, 93] width 13 height 13
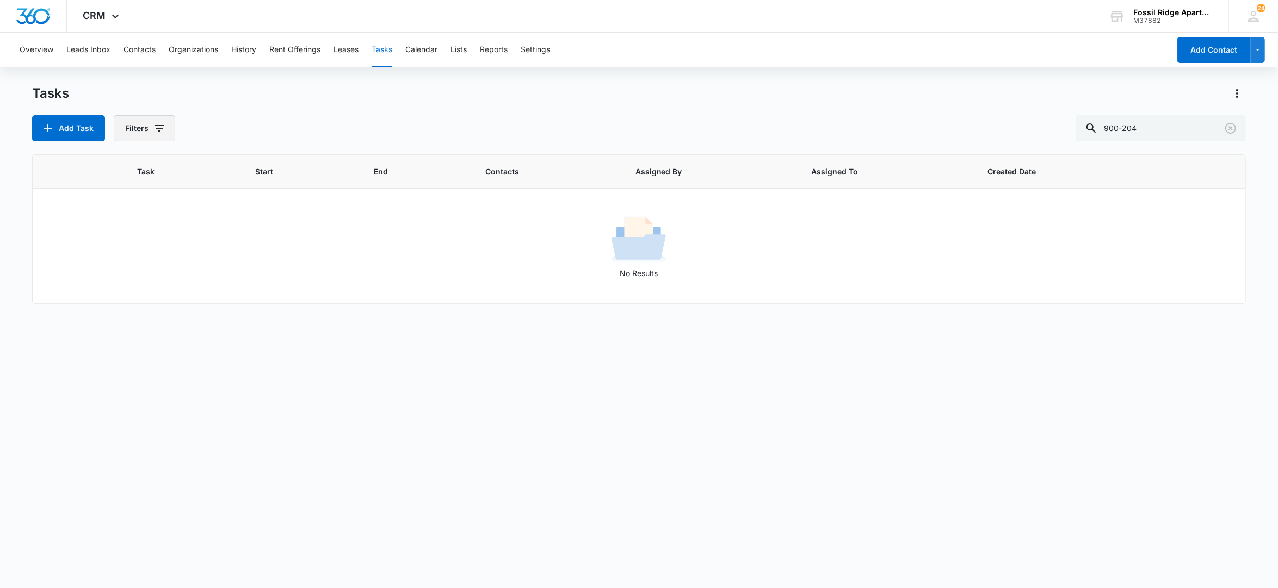
click at [126, 132] on button "Filters" at bounding box center [144, 128] width 61 height 26
click at [139, 253] on label "Complete" at bounding box center [189, 258] width 125 height 11
click at [127, 258] on input "Complete" at bounding box center [127, 258] width 1 height 1
radio input "false"
radio input "true"
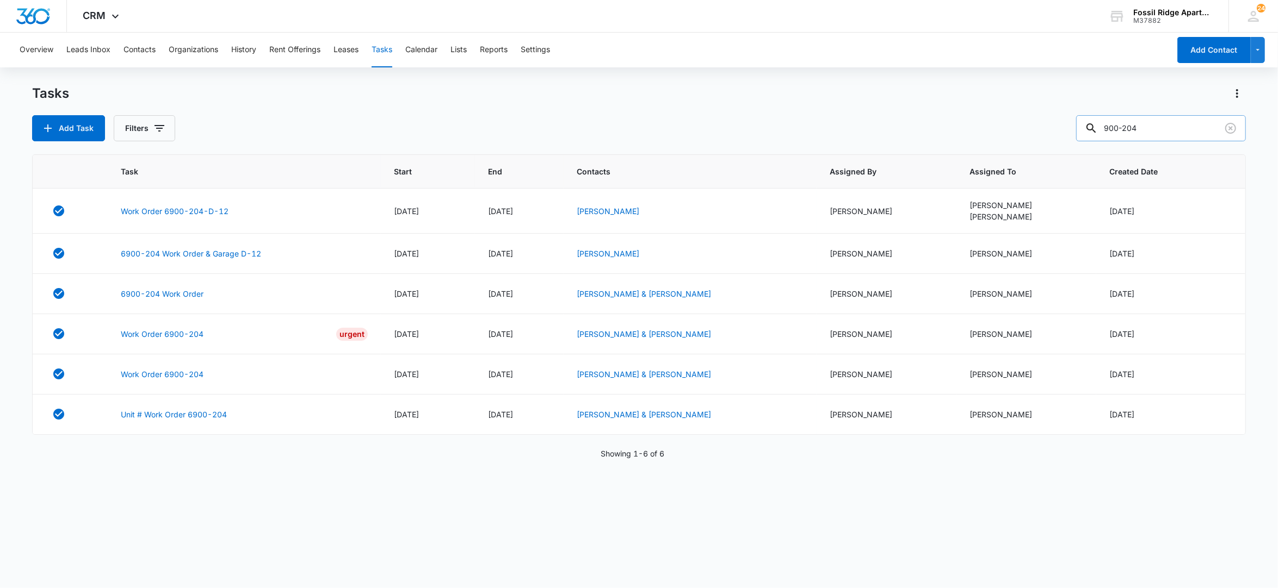
click at [1177, 127] on input "900-204" at bounding box center [1161, 128] width 170 height 26
click at [1134, 128] on input "900-204" at bounding box center [1161, 128] width 170 height 26
click at [1132, 126] on input "900-204" at bounding box center [1161, 128] width 170 height 26
type input "900204"
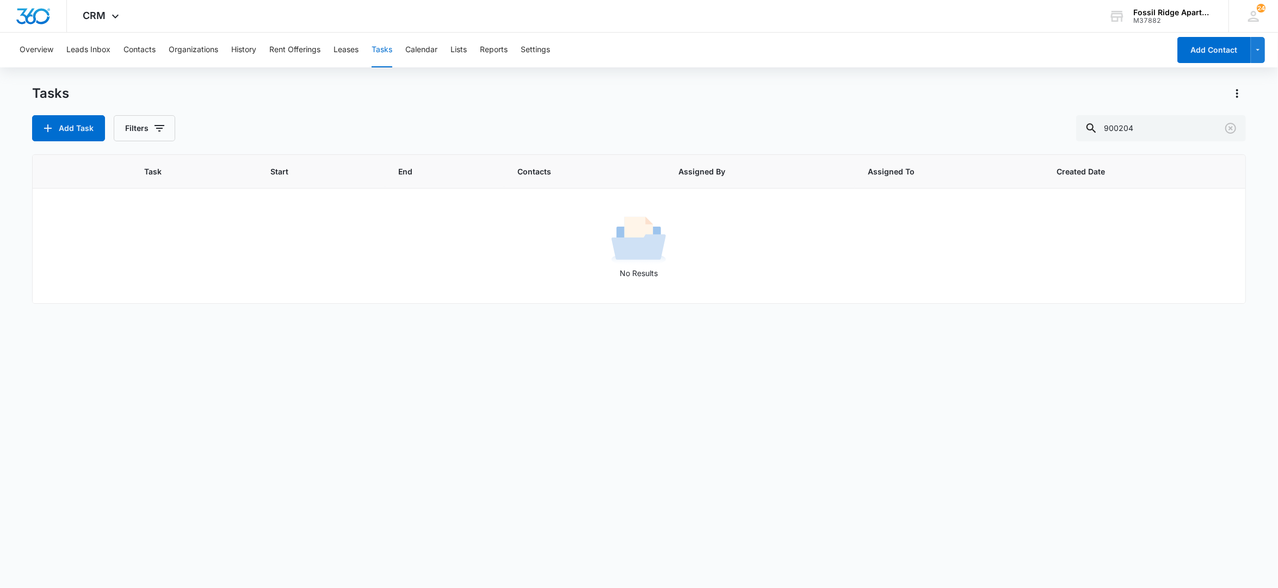
click at [383, 47] on button "Tasks" at bounding box center [381, 50] width 21 height 35
click at [152, 141] on div "Tasks Add Task Filters 900204 Task Start End Contacts Assigned By Assigned To C…" at bounding box center [639, 336] width 1214 height 503
click at [149, 138] on button "Filters" at bounding box center [144, 128] width 61 height 26
click at [1160, 129] on input "900204" at bounding box center [1161, 128] width 170 height 26
click at [1154, 128] on input "900204" at bounding box center [1161, 128] width 170 height 26
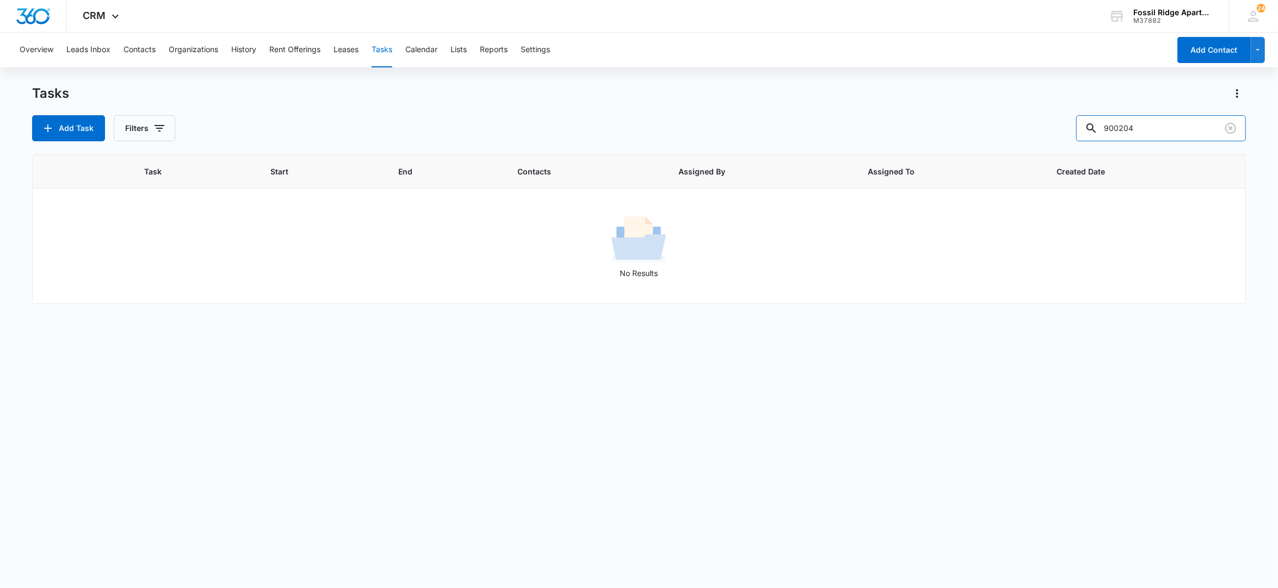
drag, startPoint x: 1149, startPoint y: 128, endPoint x: 907, endPoint y: 131, distance: 242.0
click at [908, 131] on div "Add Task Filters 900204" at bounding box center [639, 128] width 1214 height 26
type input "I"
click at [1143, 128] on input "text" at bounding box center [1168, 128] width 153 height 26
type input "900-204"
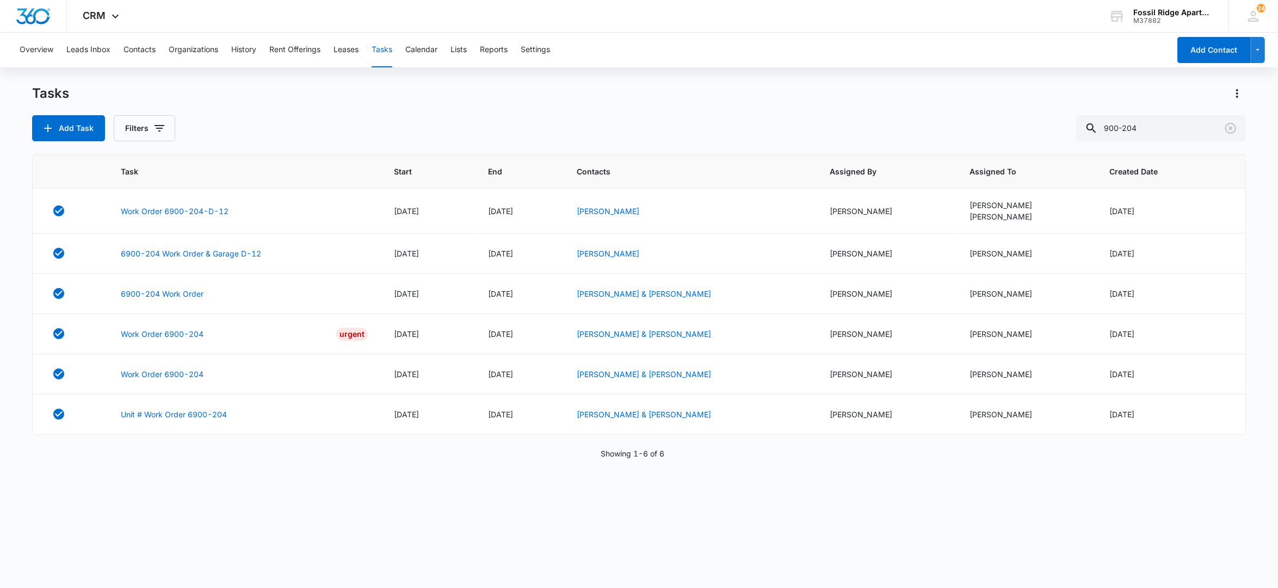
click at [396, 53] on div "Overview Leads Inbox Contacts Organizations History Rent Offerings Leases Tasks…" at bounding box center [591, 50] width 1156 height 35
click at [388, 50] on button "Tasks" at bounding box center [381, 50] width 21 height 35
click at [131, 42] on button "Contacts" at bounding box center [139, 50] width 32 height 35
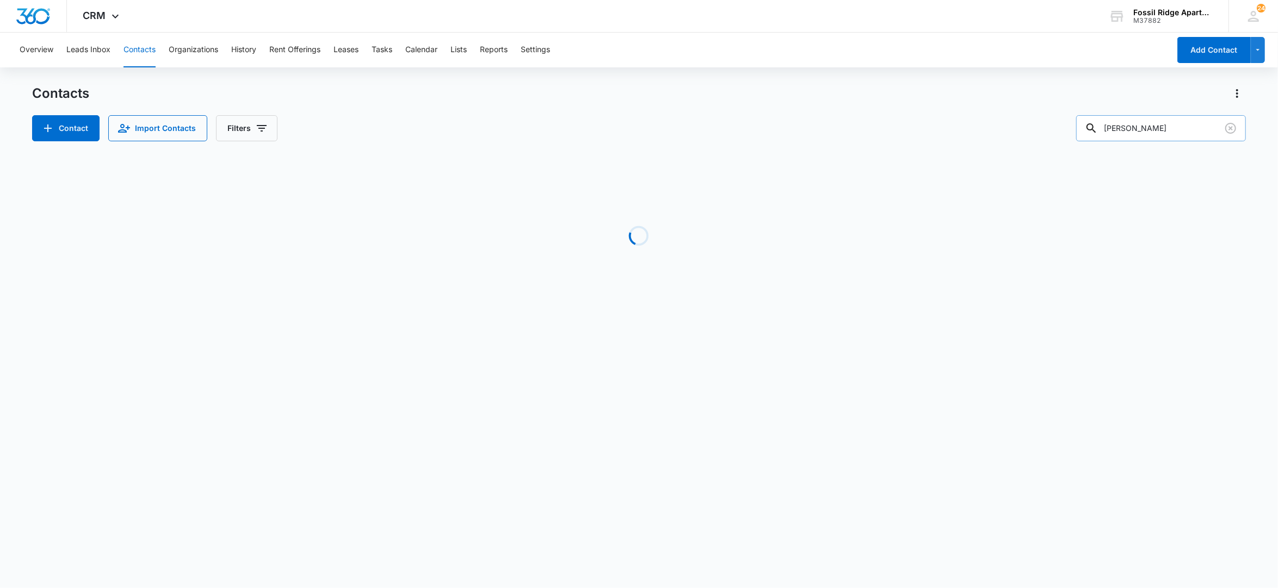
click at [1154, 133] on input "Watkins" at bounding box center [1161, 128] width 170 height 26
drag, startPoint x: 1154, startPoint y: 133, endPoint x: 784, endPoint y: 111, distance: 369.9
click at [777, 120] on div "Contact Import Contacts Filters Watkins" at bounding box center [639, 128] width 1214 height 26
type input "900-204"
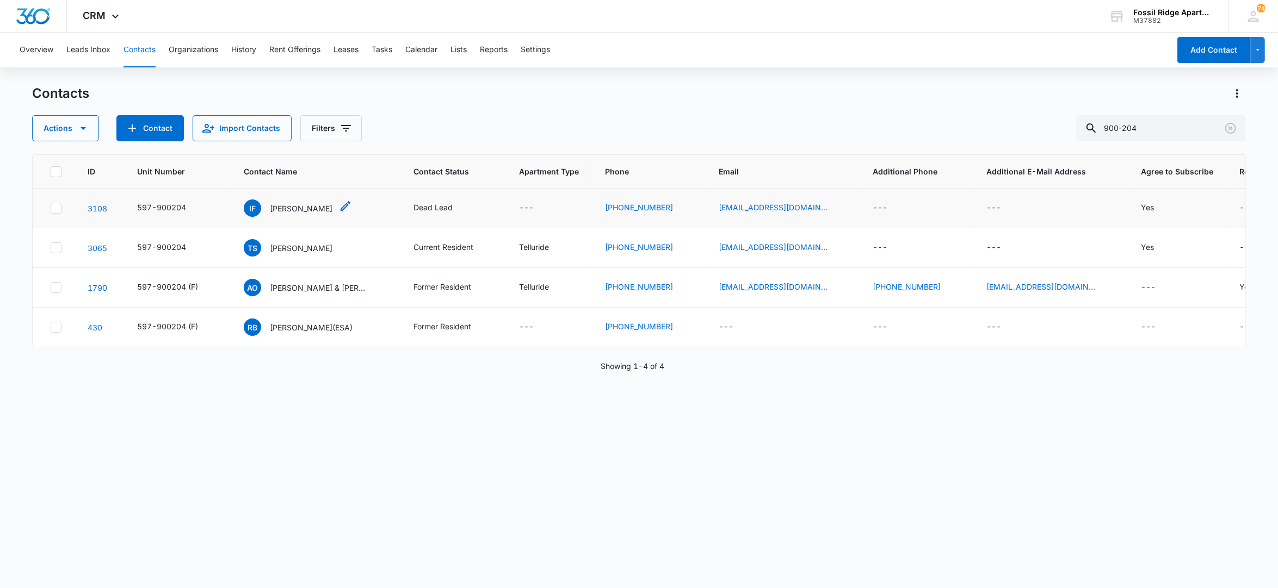
click at [303, 206] on p "[PERSON_NAME]" at bounding box center [301, 208] width 63 height 11
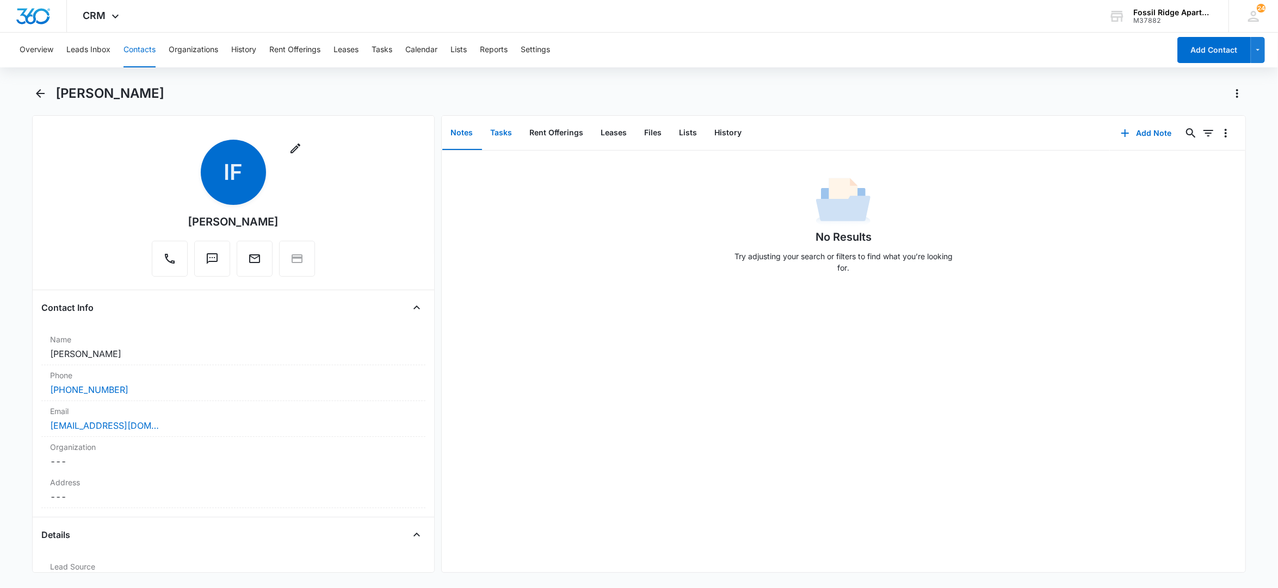
click at [506, 132] on button "Tasks" at bounding box center [501, 133] width 39 height 34
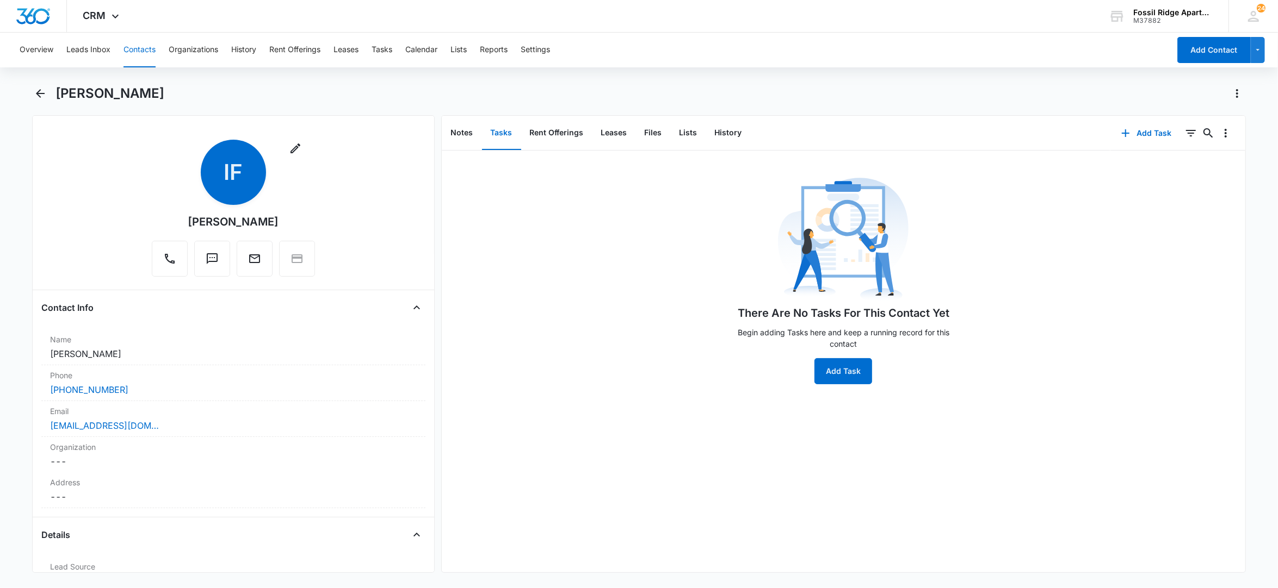
click at [506, 136] on button "Tasks" at bounding box center [501, 133] width 39 height 34
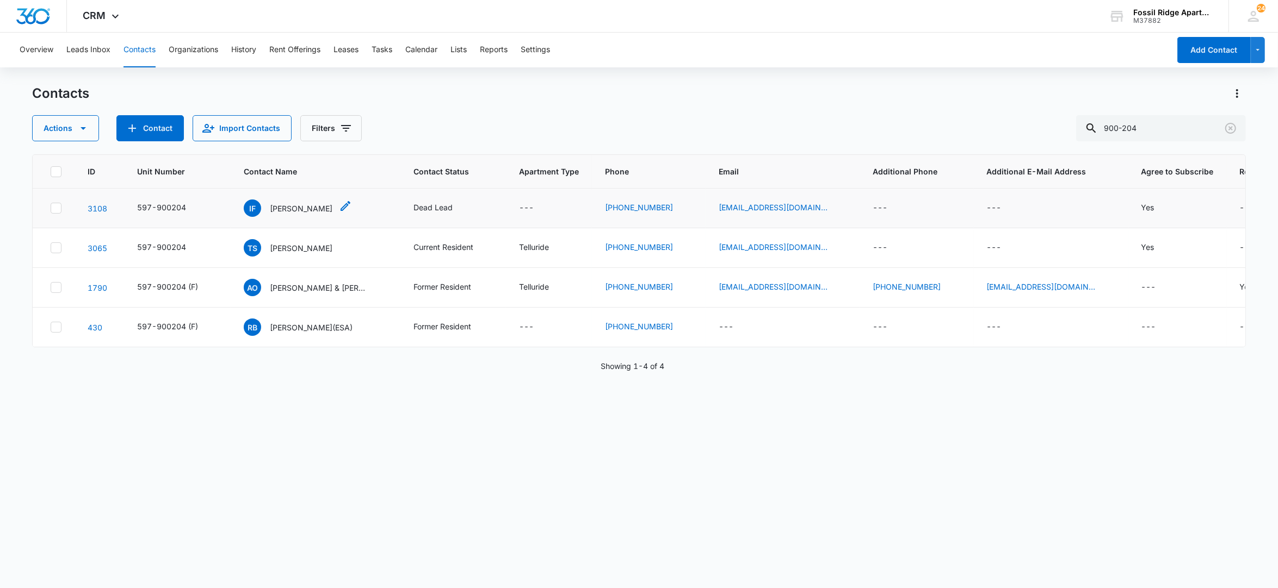
click at [294, 212] on p "[PERSON_NAME]" at bounding box center [301, 208] width 63 height 11
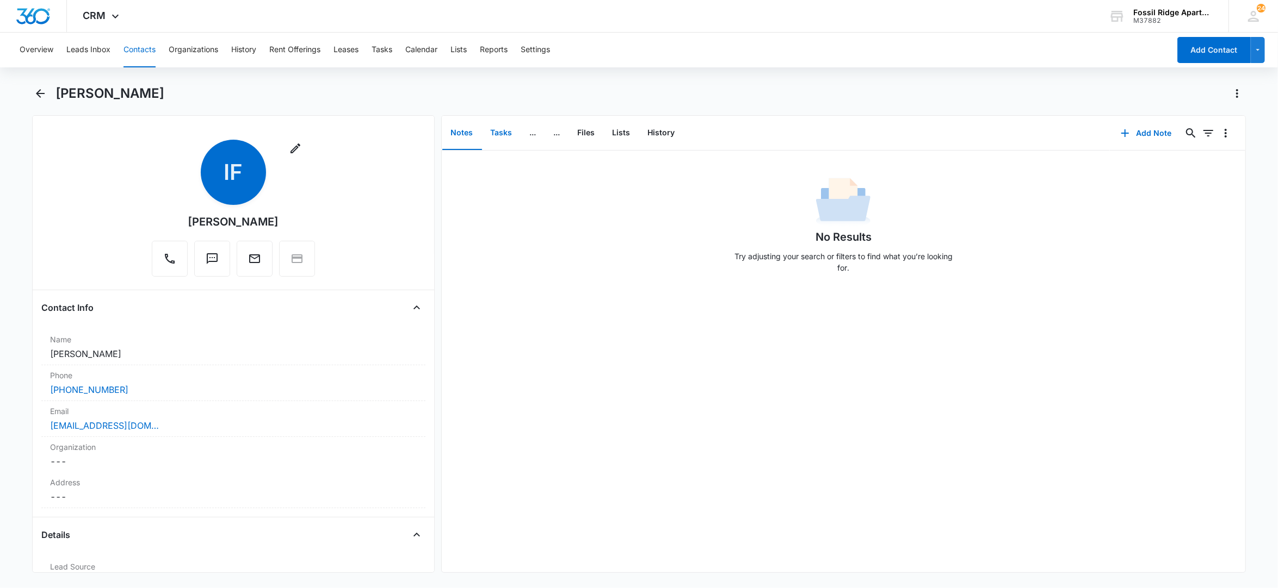
click at [506, 136] on button "Tasks" at bounding box center [501, 133] width 39 height 34
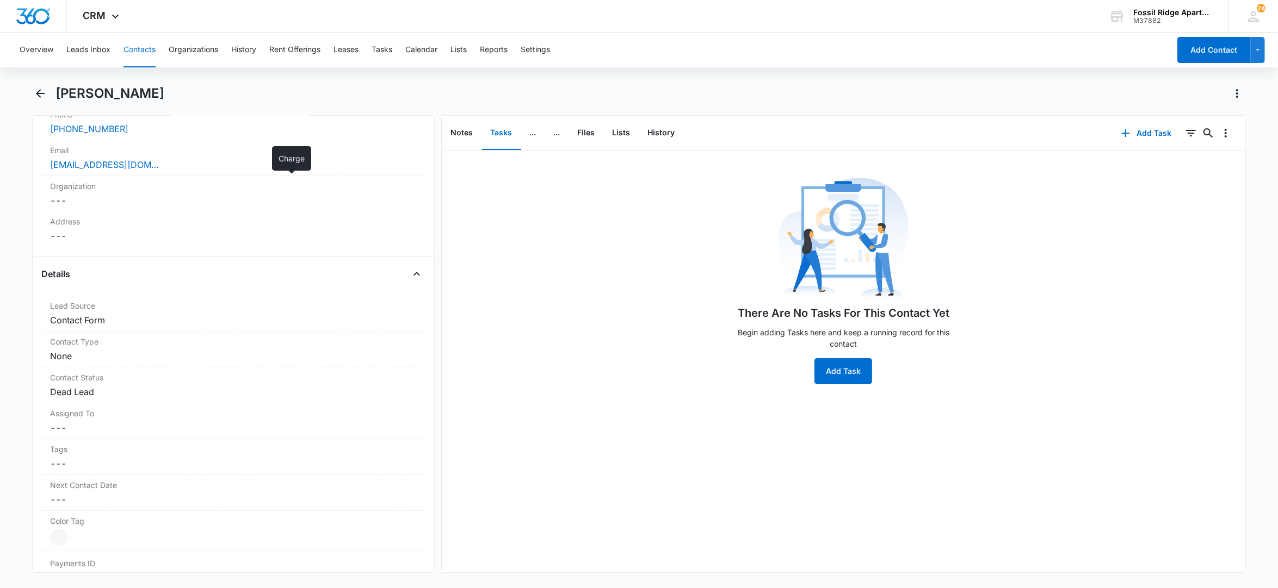
scroll to position [290, 0]
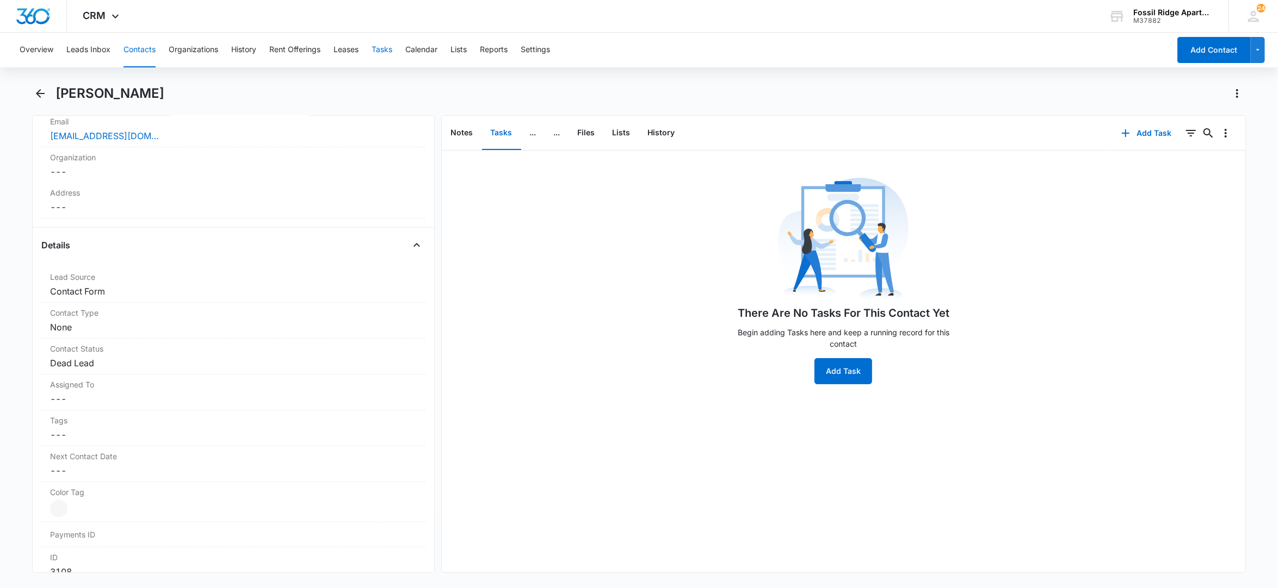
click at [380, 49] on button "Tasks" at bounding box center [381, 50] width 21 height 35
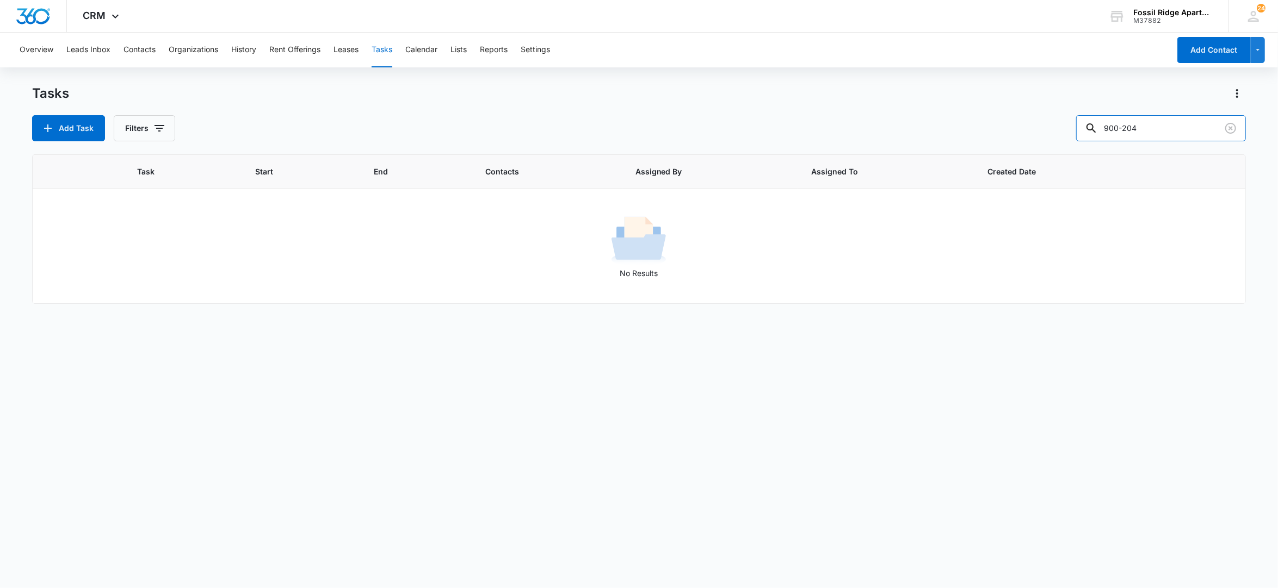
drag, startPoint x: 1157, startPoint y: 136, endPoint x: 928, endPoint y: 107, distance: 231.4
click at [929, 106] on div "Tasks Add Task Filters 900-204" at bounding box center [639, 113] width 1214 height 57
type input "987-206"
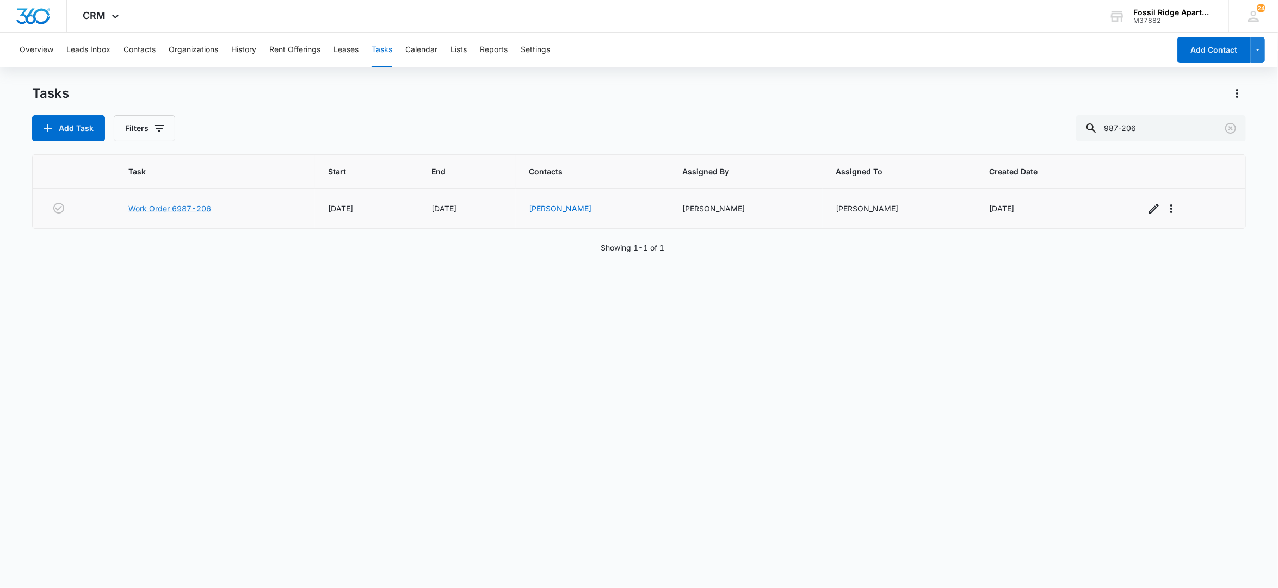
click at [194, 210] on link "Work Order 6987-206" at bounding box center [169, 208] width 83 height 11
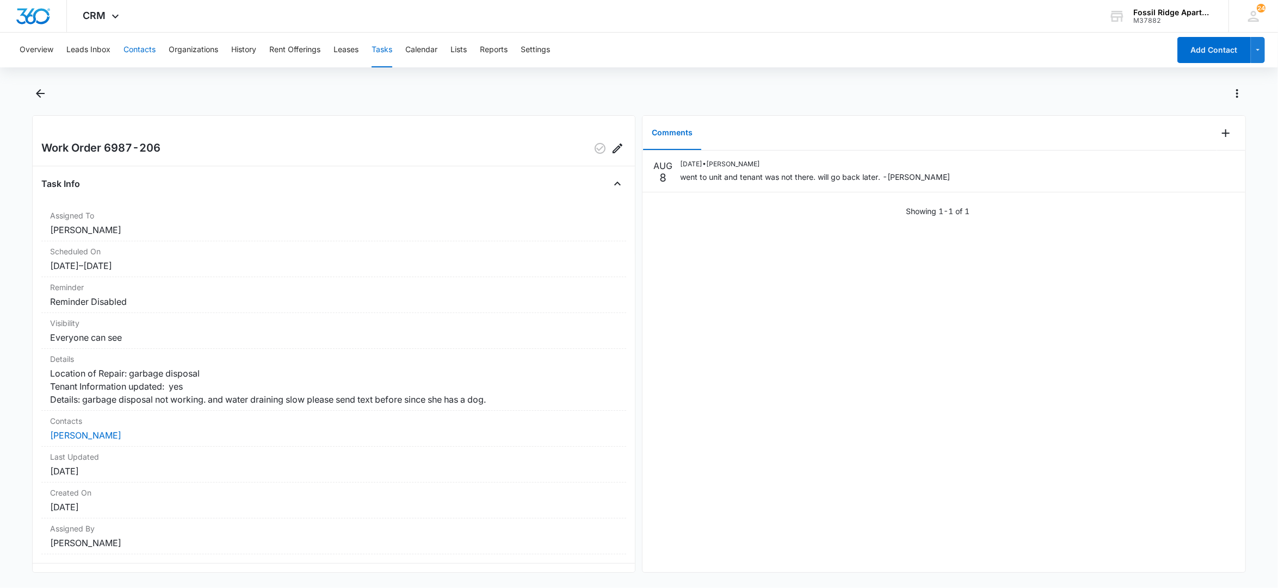
click at [148, 52] on button "Contacts" at bounding box center [139, 50] width 32 height 35
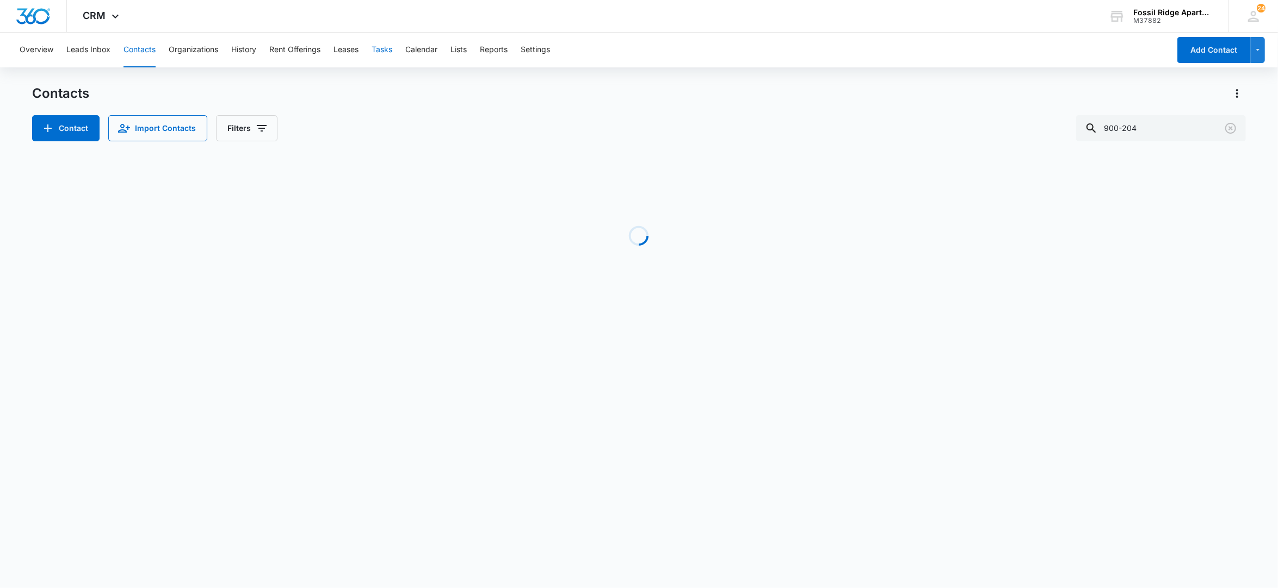
click at [386, 46] on button "Tasks" at bounding box center [381, 50] width 21 height 35
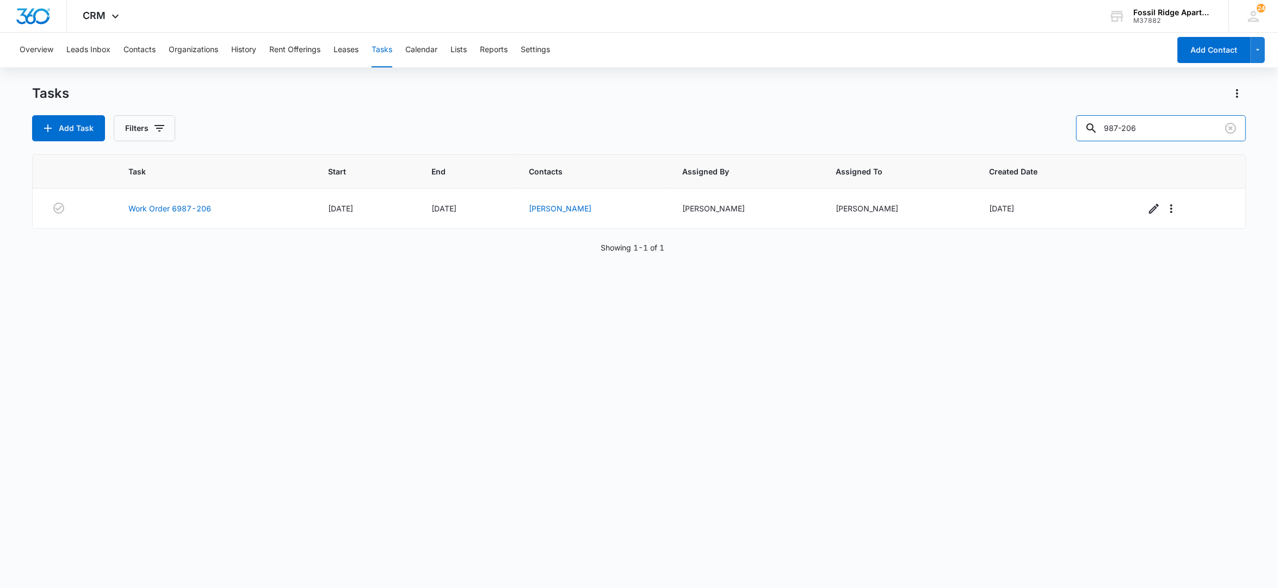
drag, startPoint x: 1136, startPoint y: 116, endPoint x: 994, endPoint y: 102, distance: 142.1
click at [994, 102] on div "Tasks Add Task Filters 987-206" at bounding box center [639, 113] width 1214 height 57
drag, startPoint x: 1151, startPoint y: 129, endPoint x: 821, endPoint y: 55, distance: 338.3
click at [821, 55] on div "Overview Leads Inbox Contacts Organizations History Rent Offerings Leases Tasks…" at bounding box center [639, 310] width 1278 height 555
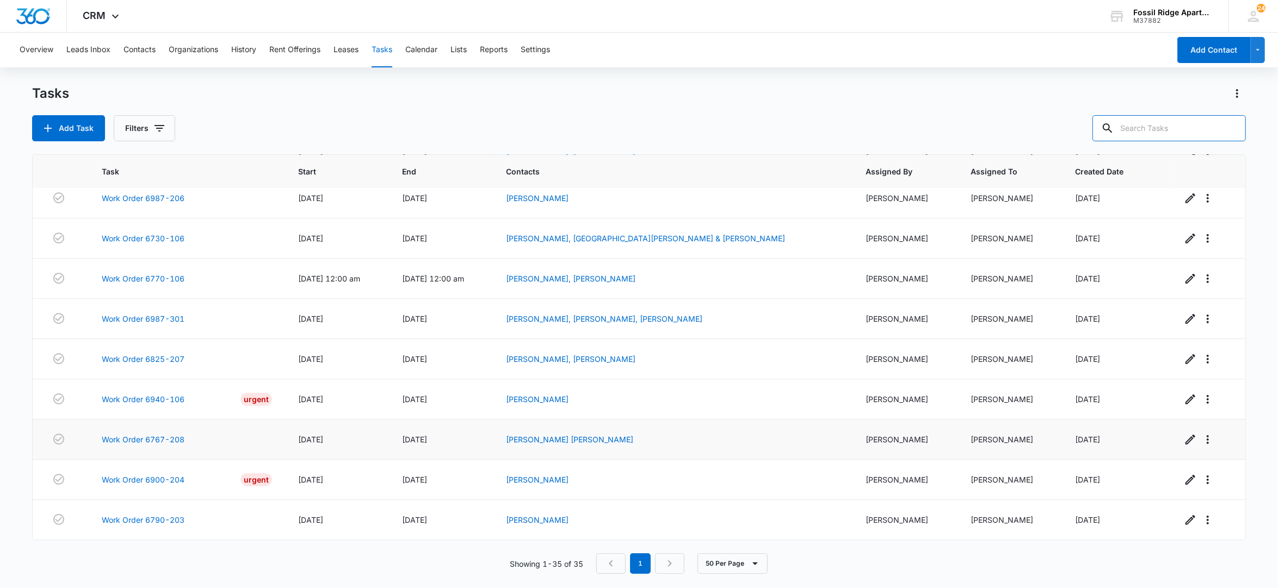
scroll to position [1097, 0]
click at [142, 476] on link "Work Order 6900-204" at bounding box center [143, 479] width 83 height 11
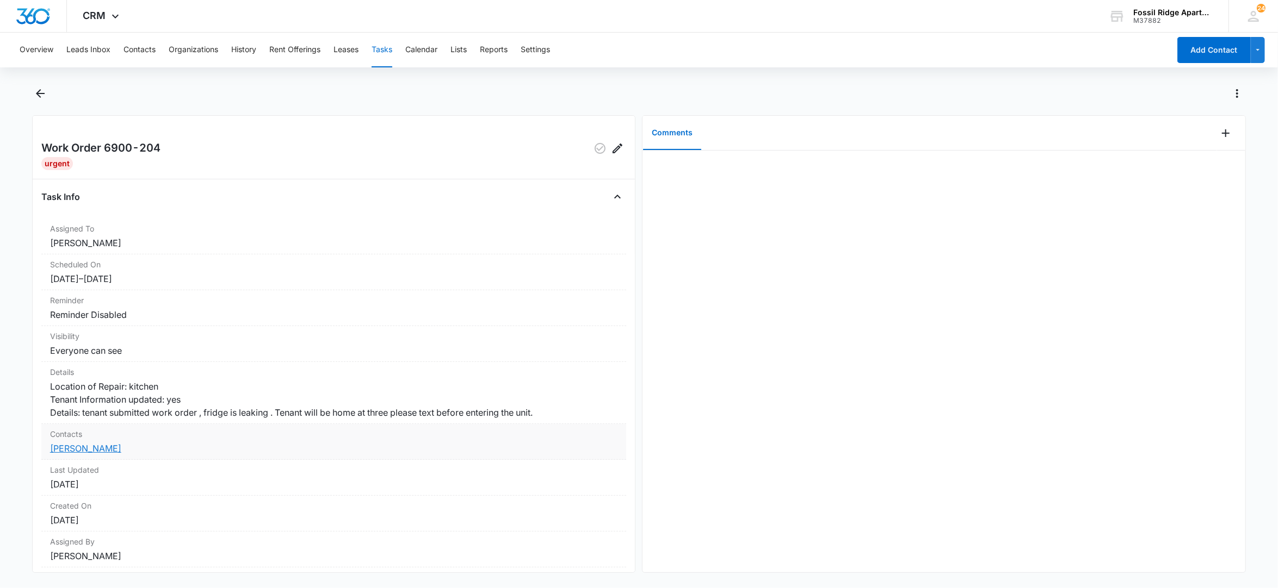
click at [72, 454] on link "[PERSON_NAME]" at bounding box center [85, 448] width 71 height 11
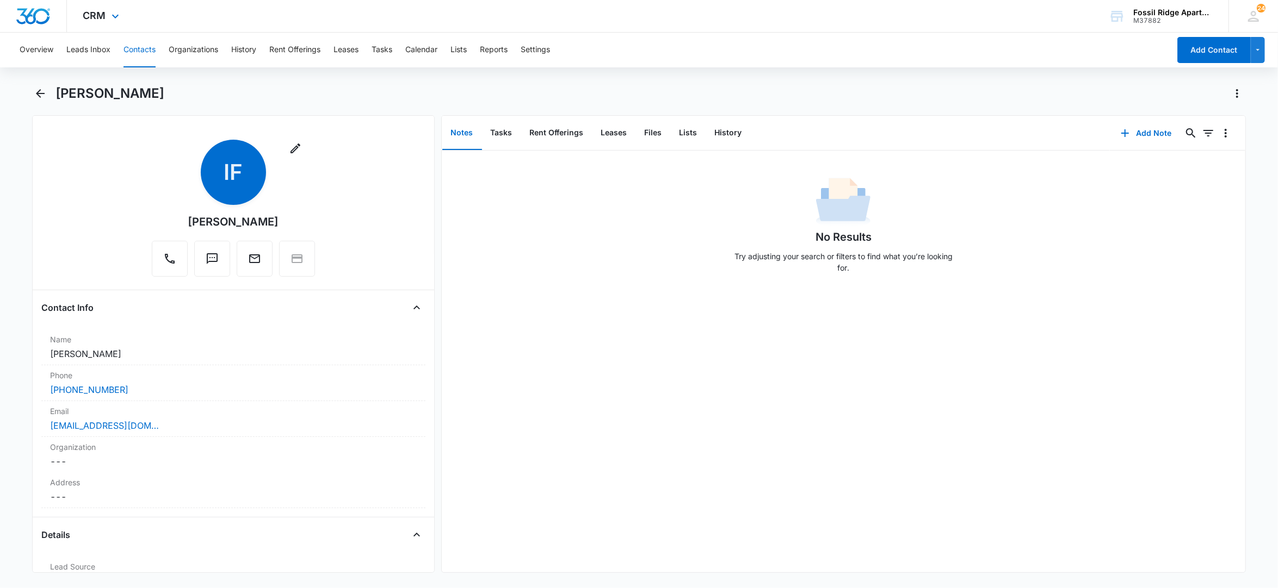
click at [431, 10] on div "CRM Apps Reputation Websites Forms CRM Email Social POS Content Ads Intelligenc…" at bounding box center [639, 16] width 1278 height 33
